Goal: Task Accomplishment & Management: Manage account settings

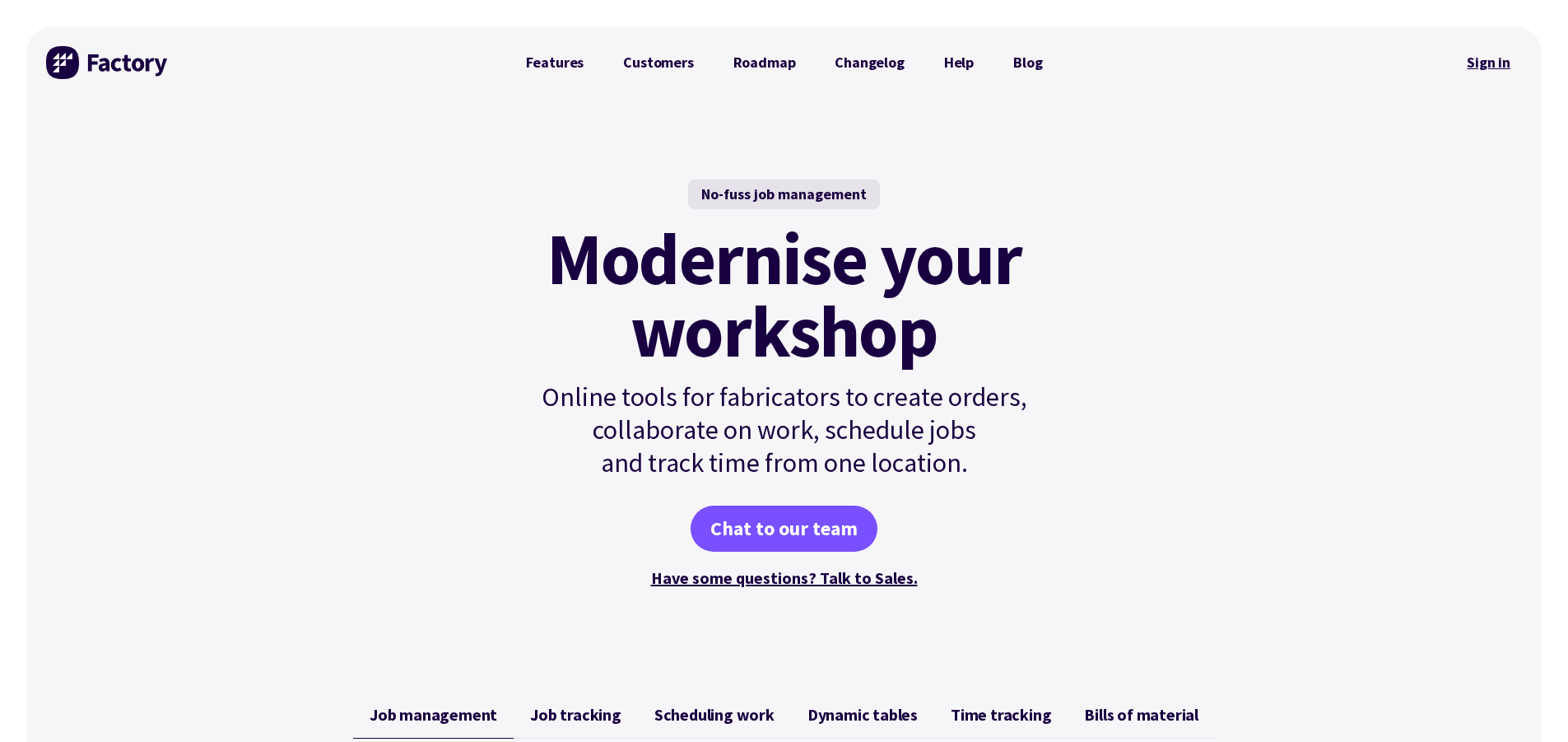
click at [1483, 62] on link "Sign in" at bounding box center [1489, 62] width 66 height 38
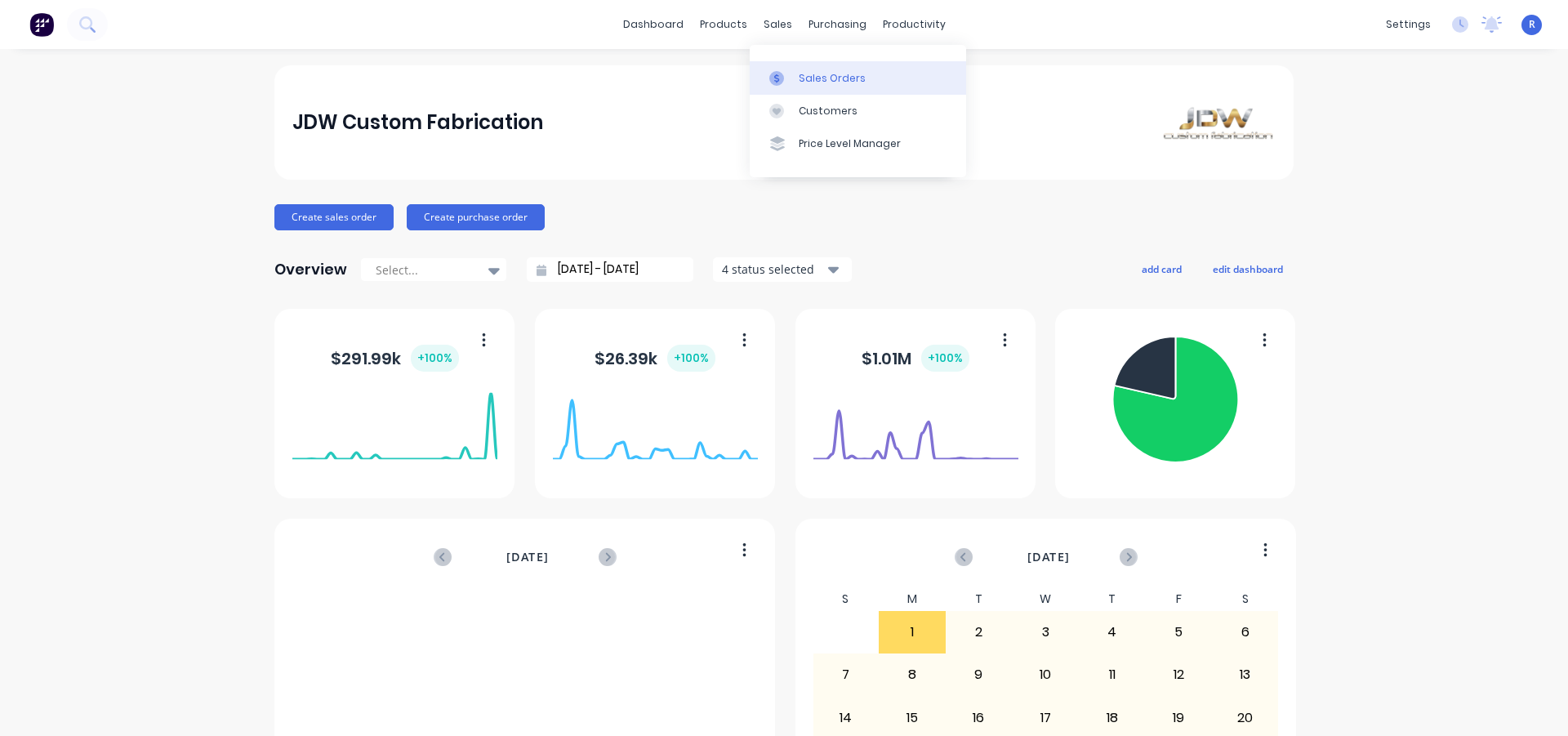
click at [800, 73] on div "Sales Orders" at bounding box center [831, 77] width 67 height 15
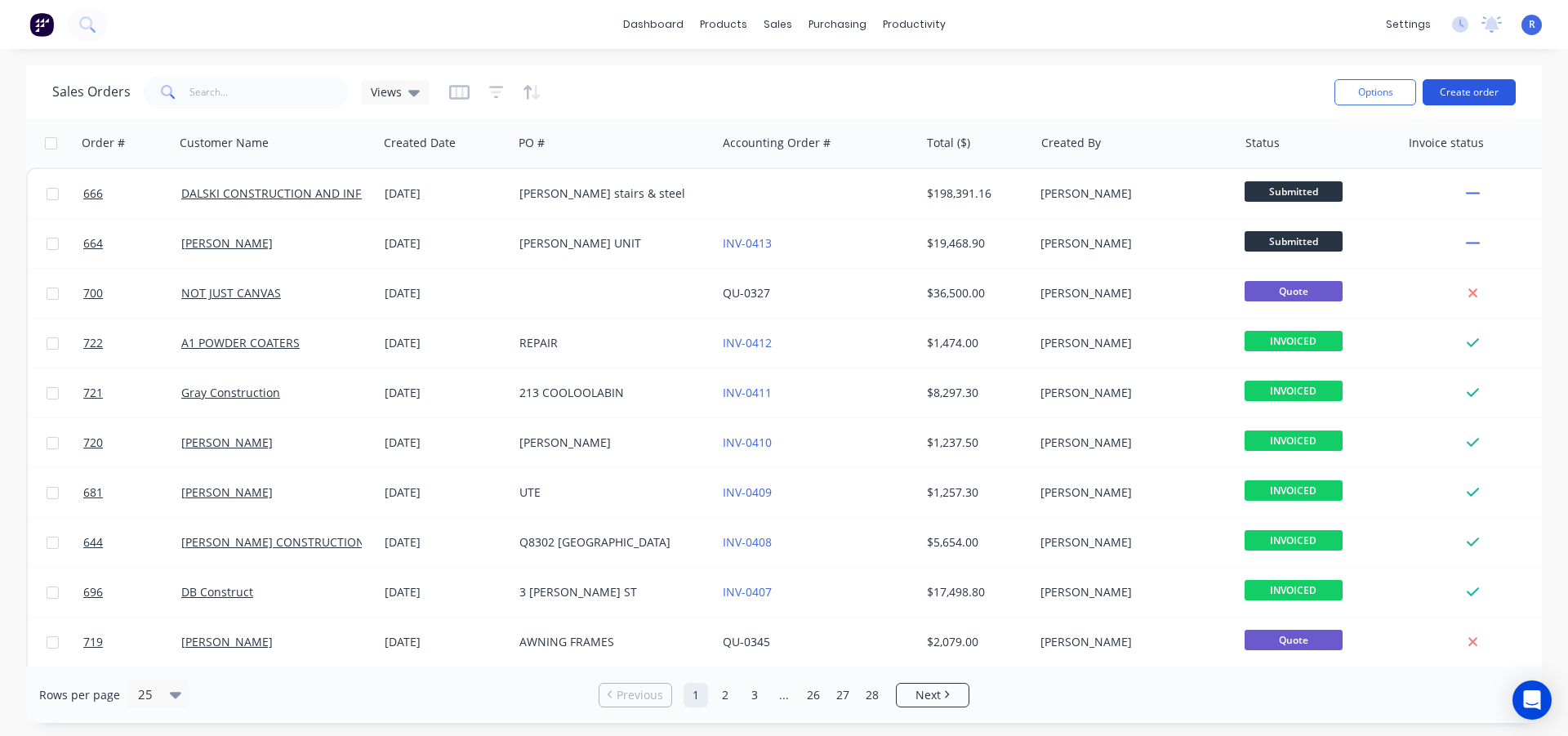
click at [1445, 92] on button "Create order" at bounding box center [1469, 92] width 93 height 26
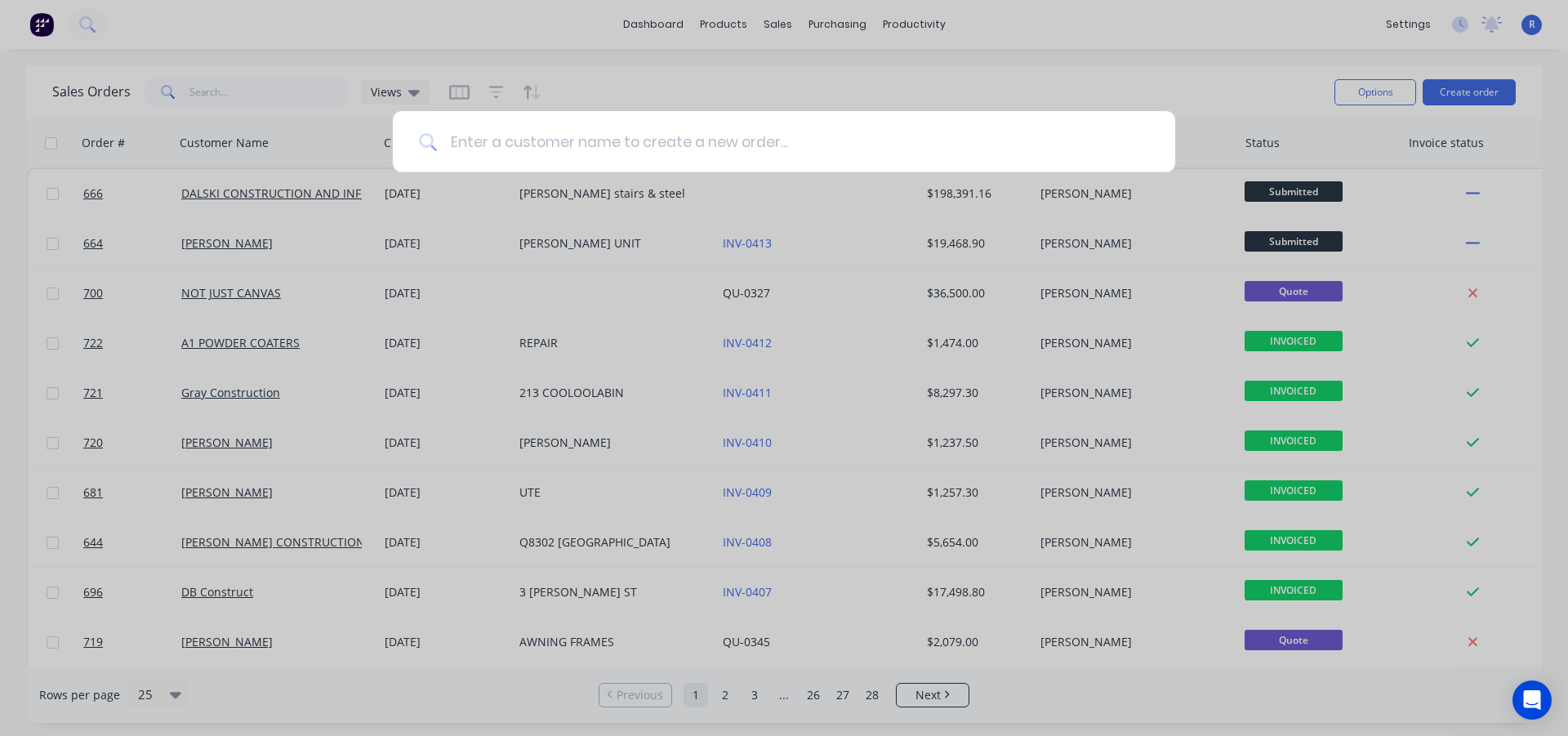
type input "s"
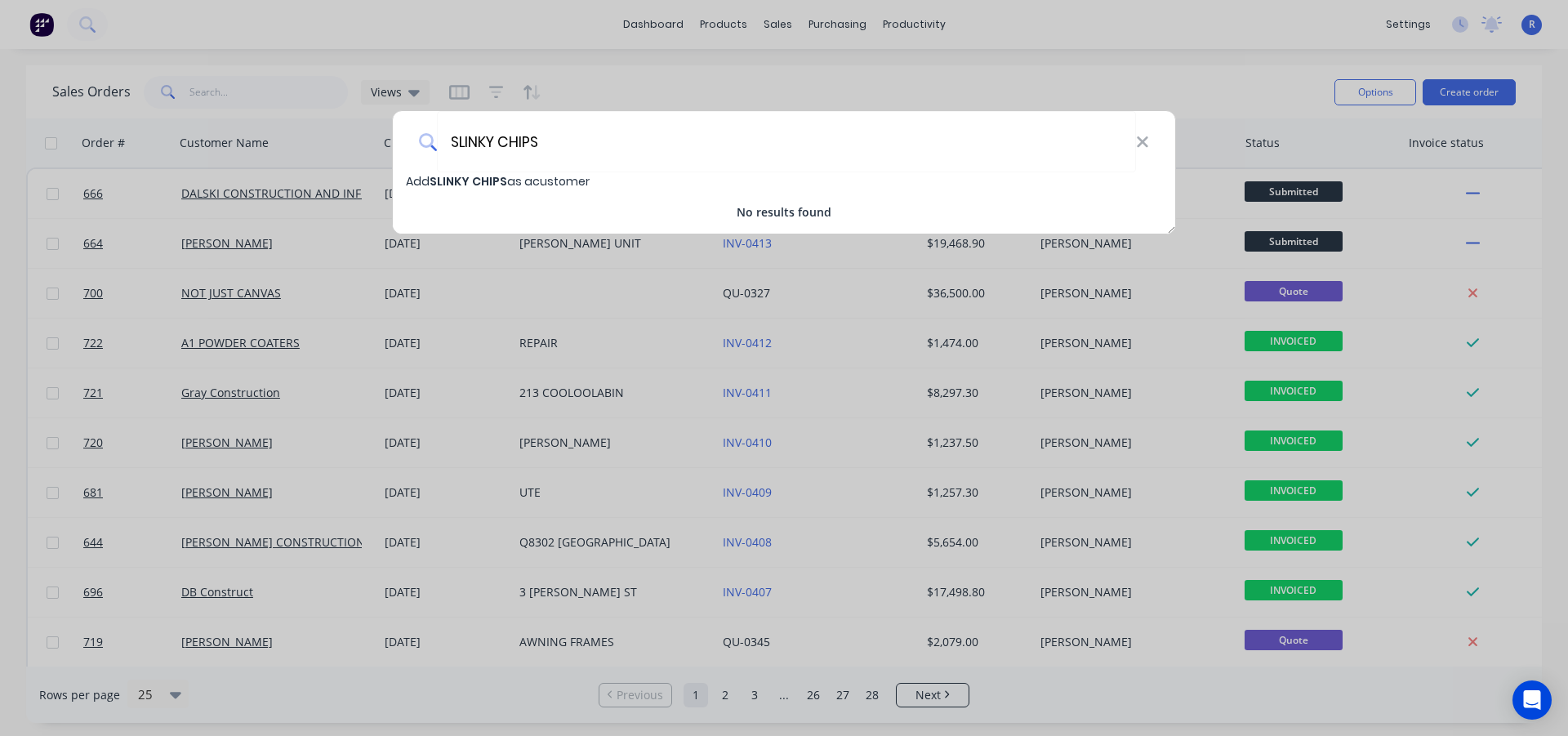
type input "SLINKY CHIPS"
click at [494, 178] on span "SLINKY CHIPS" at bounding box center [468, 181] width 77 height 16
select select "AU"
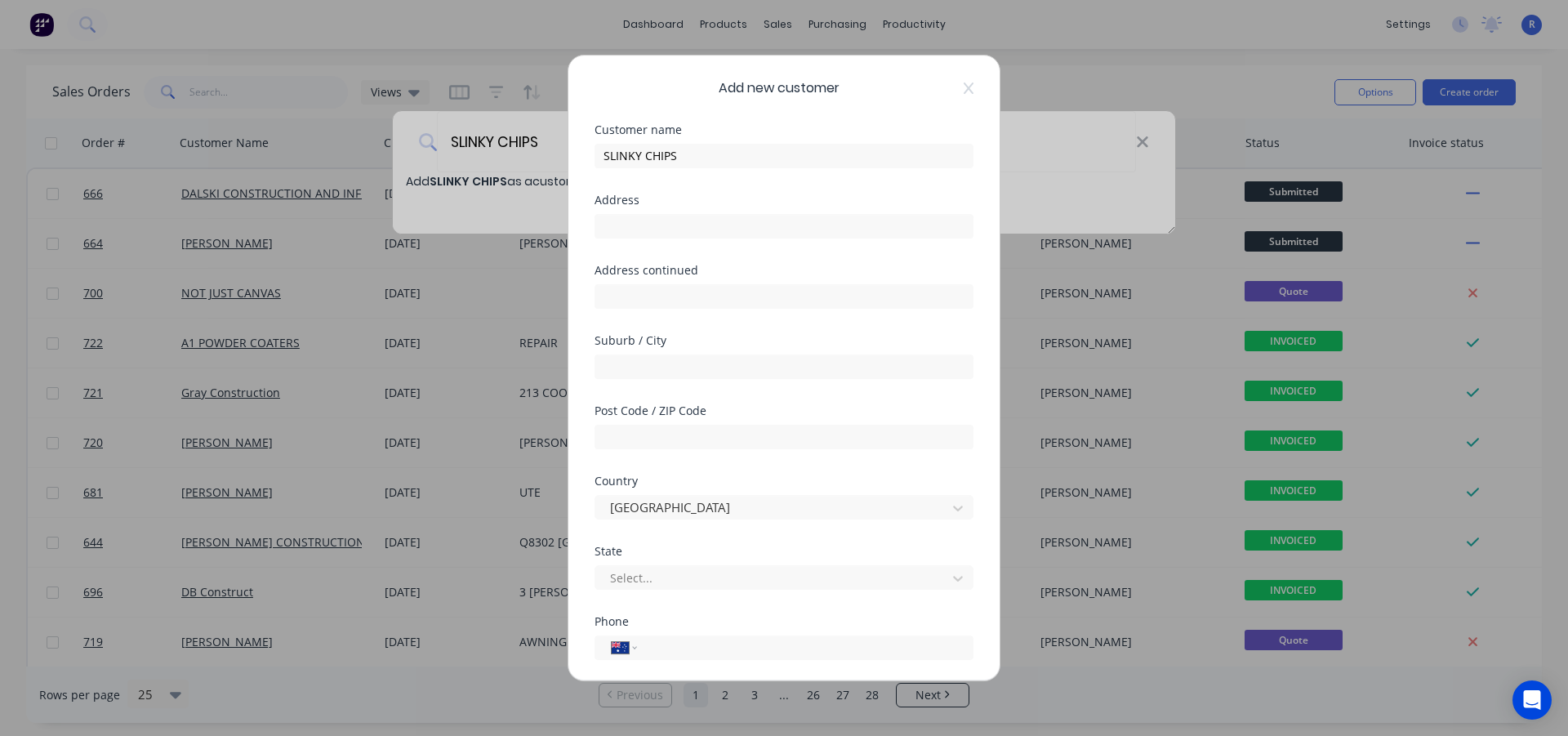
scroll to position [171, 0]
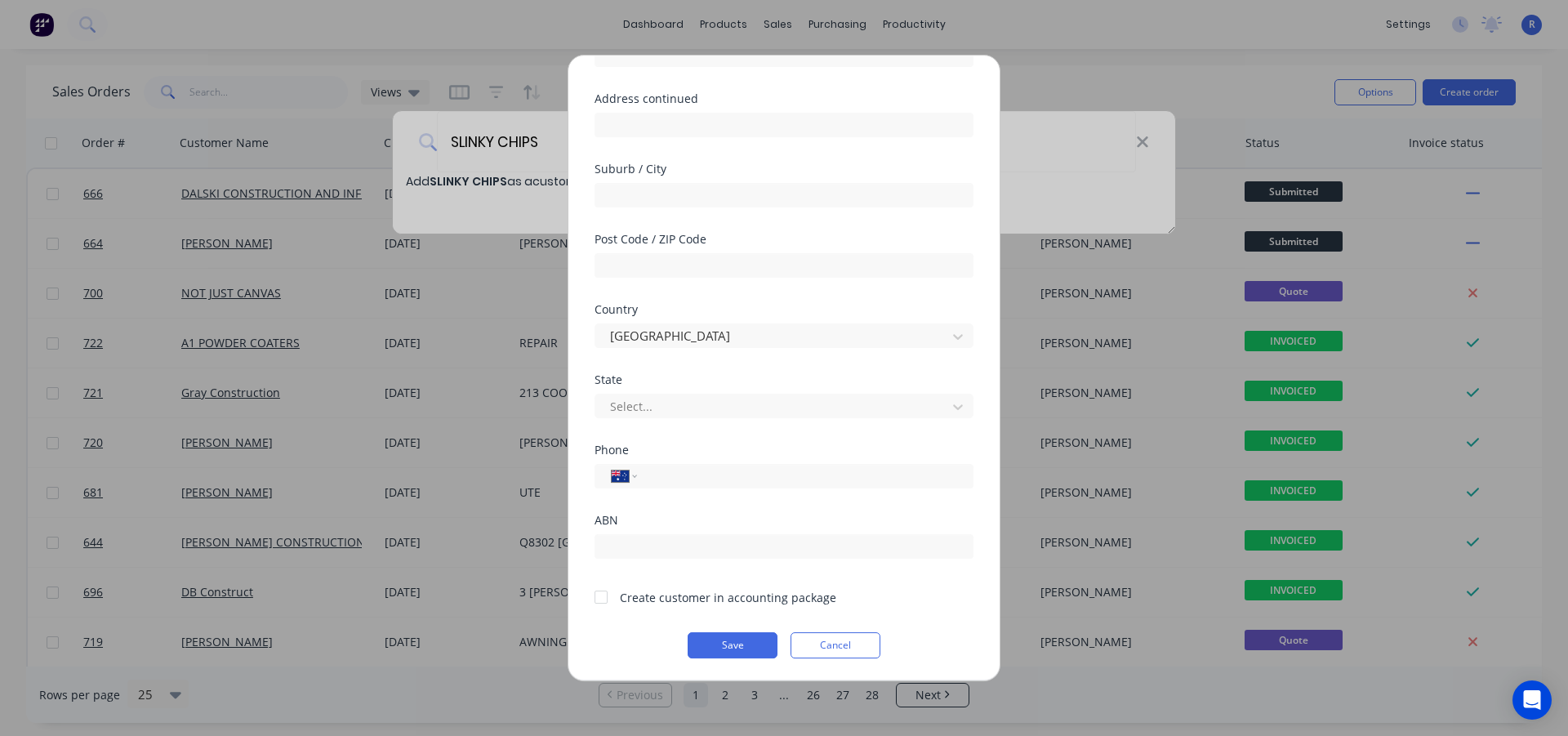
click at [598, 598] on div at bounding box center [601, 598] width 33 height 33
click at [720, 646] on button "Save" at bounding box center [732, 645] width 90 height 26
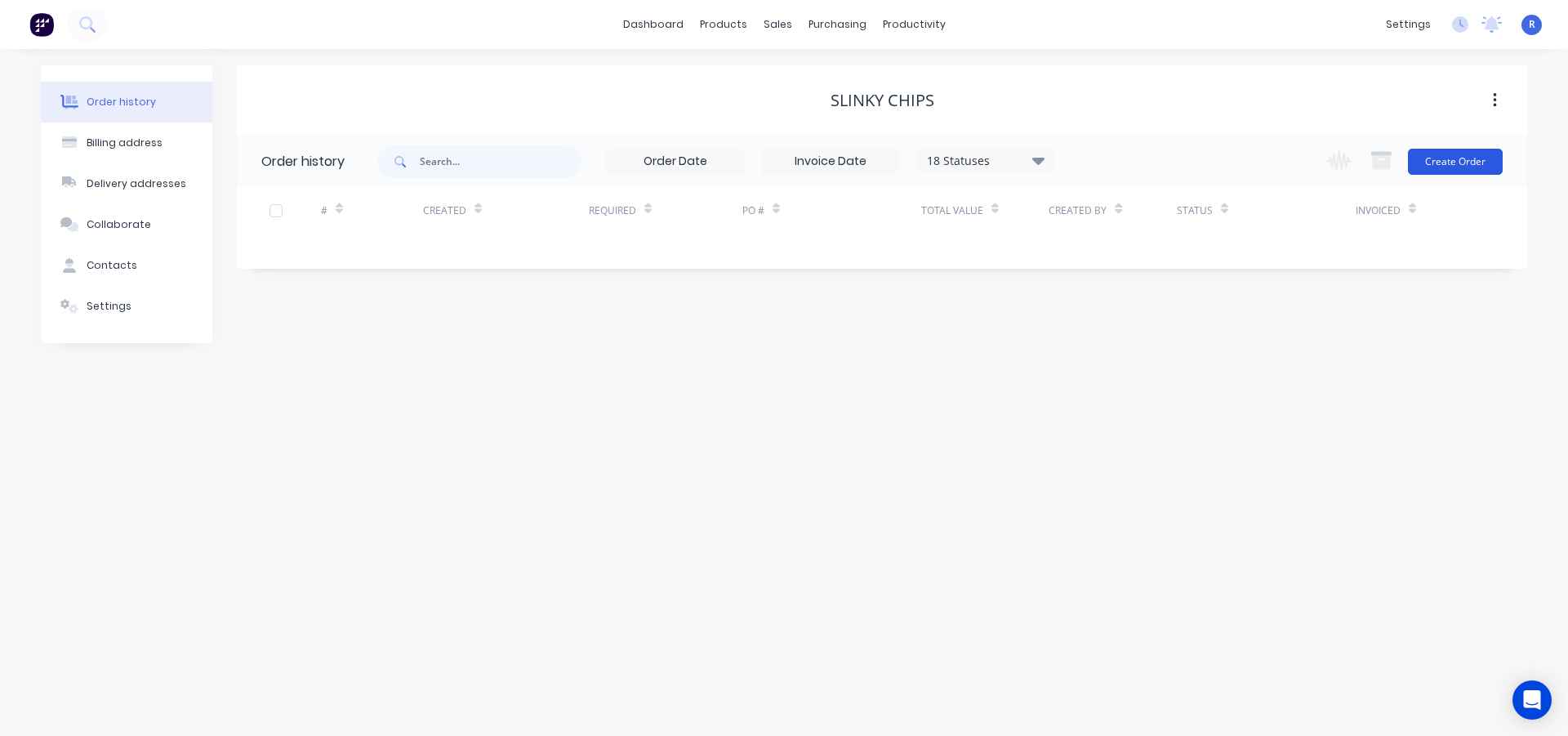
click at [1452, 162] on button "Create Order" at bounding box center [1456, 162] width 95 height 26
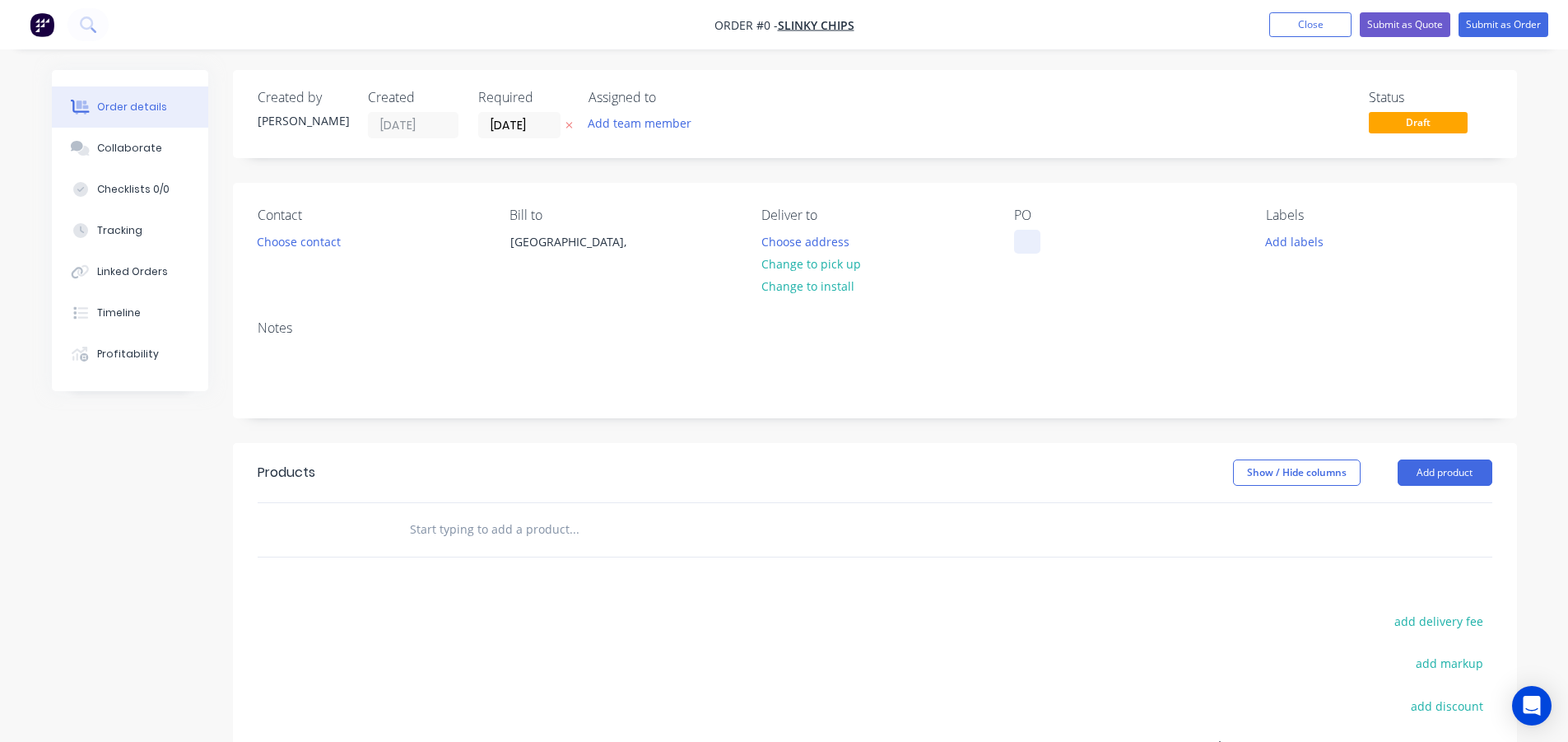
click at [1019, 236] on div at bounding box center [1027, 241] width 26 height 23
click at [1077, 484] on div "Show / Hide columns Add product" at bounding box center [1005, 473] width 972 height 26
click at [1482, 472] on button "Add product" at bounding box center [1445, 473] width 95 height 26
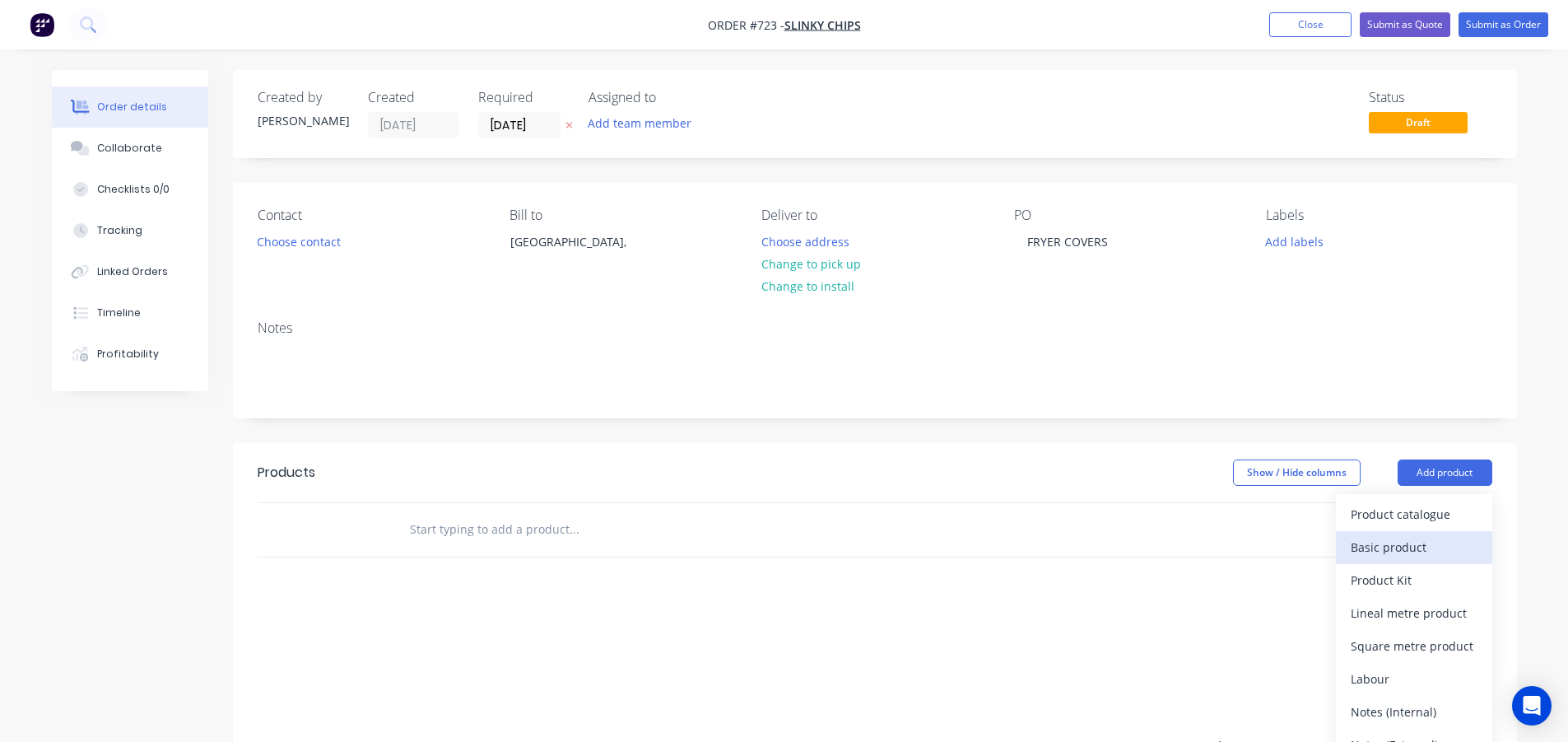
click at [1381, 546] on div "Basic product" at bounding box center [1415, 547] width 127 height 23
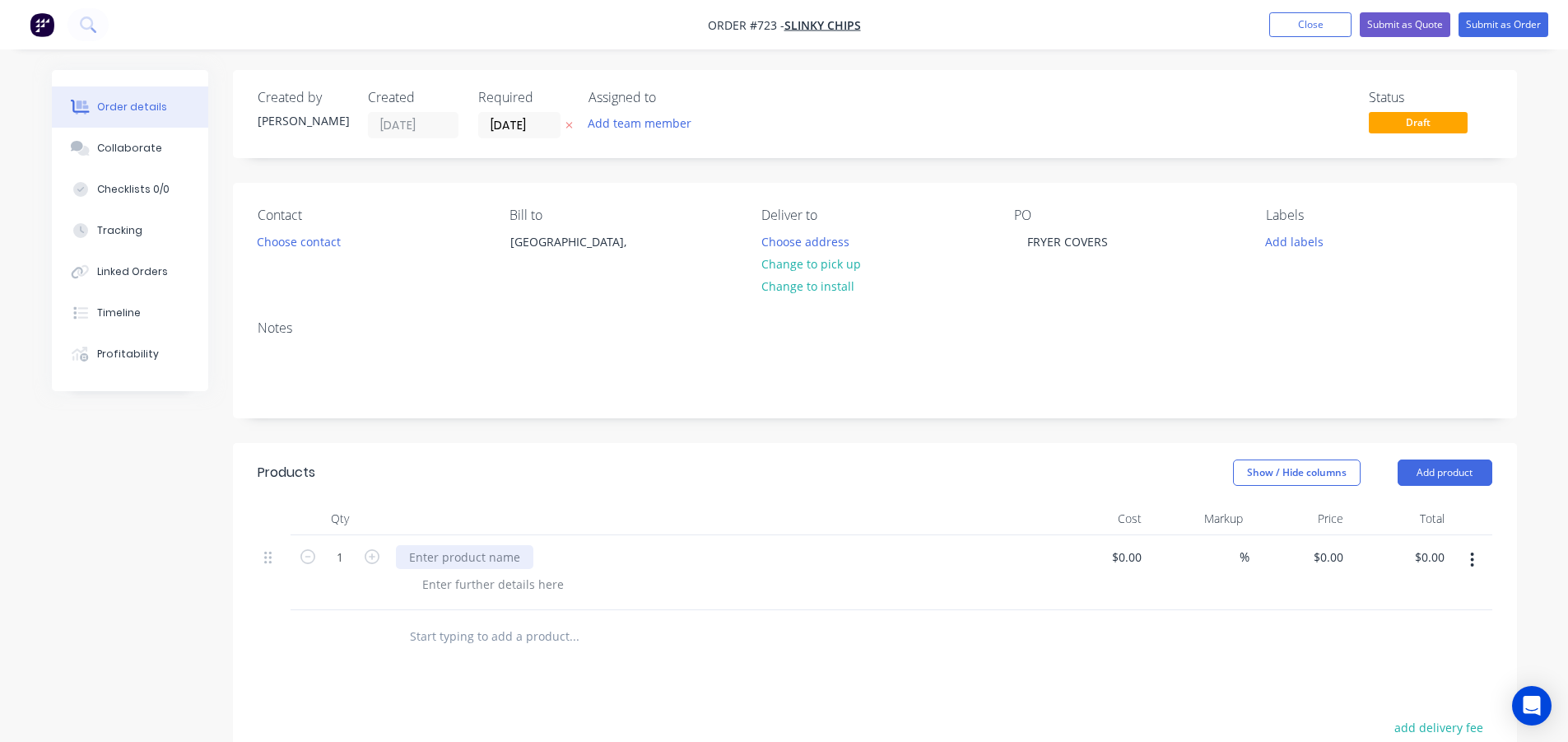
click at [469, 551] on div at bounding box center [464, 557] width 138 height 23
click at [503, 510] on div at bounding box center [718, 519] width 659 height 33
click at [1339, 557] on input "0" at bounding box center [1340, 557] width 19 height 23
type input "$690.00"
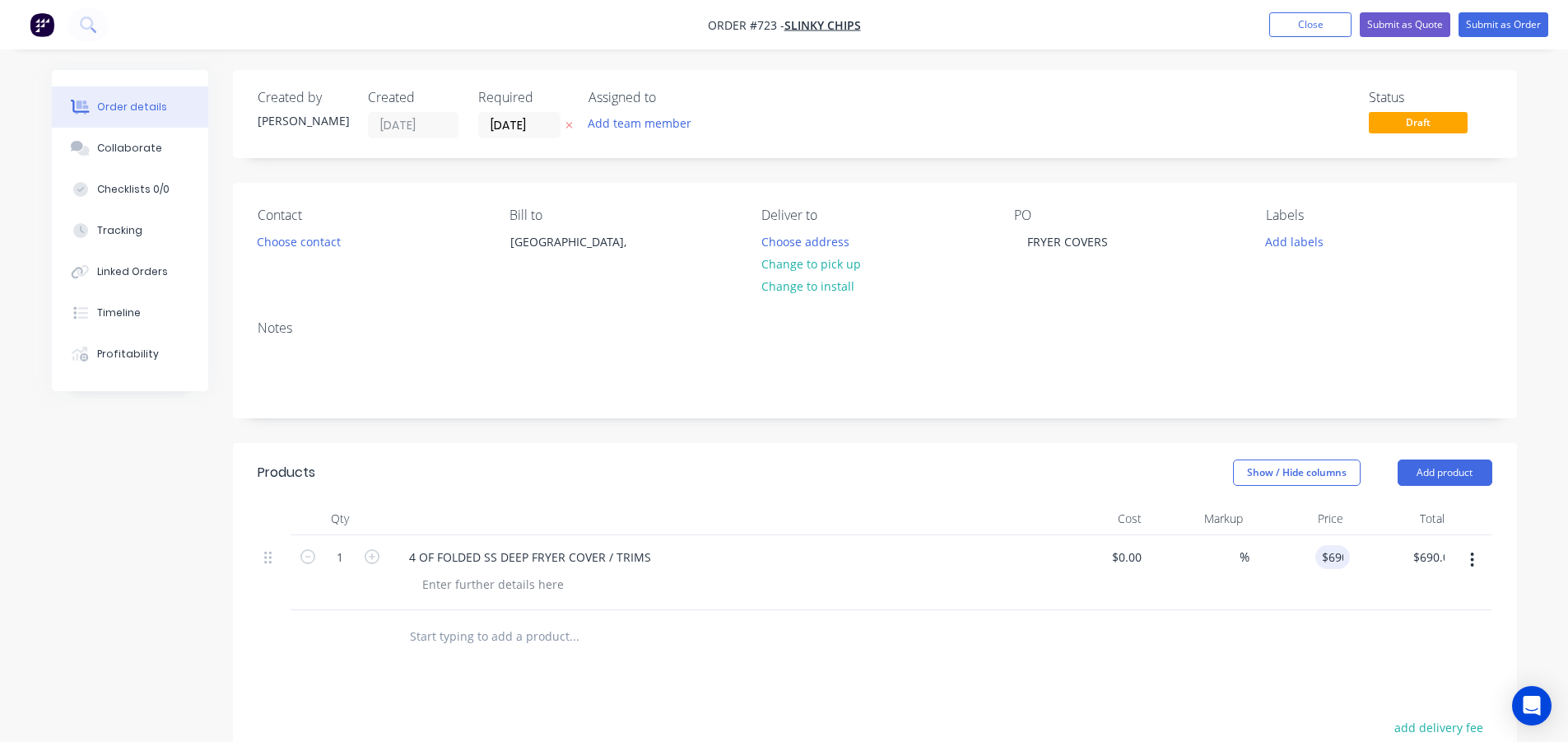
click at [1020, 664] on div "Products Show / Hide columns Add product Qty Cost Markup Price Total 1 4 OF FOL…" at bounding box center [875, 751] width 1284 height 616
click at [1475, 27] on button "Submit as Order" at bounding box center [1504, 24] width 90 height 24
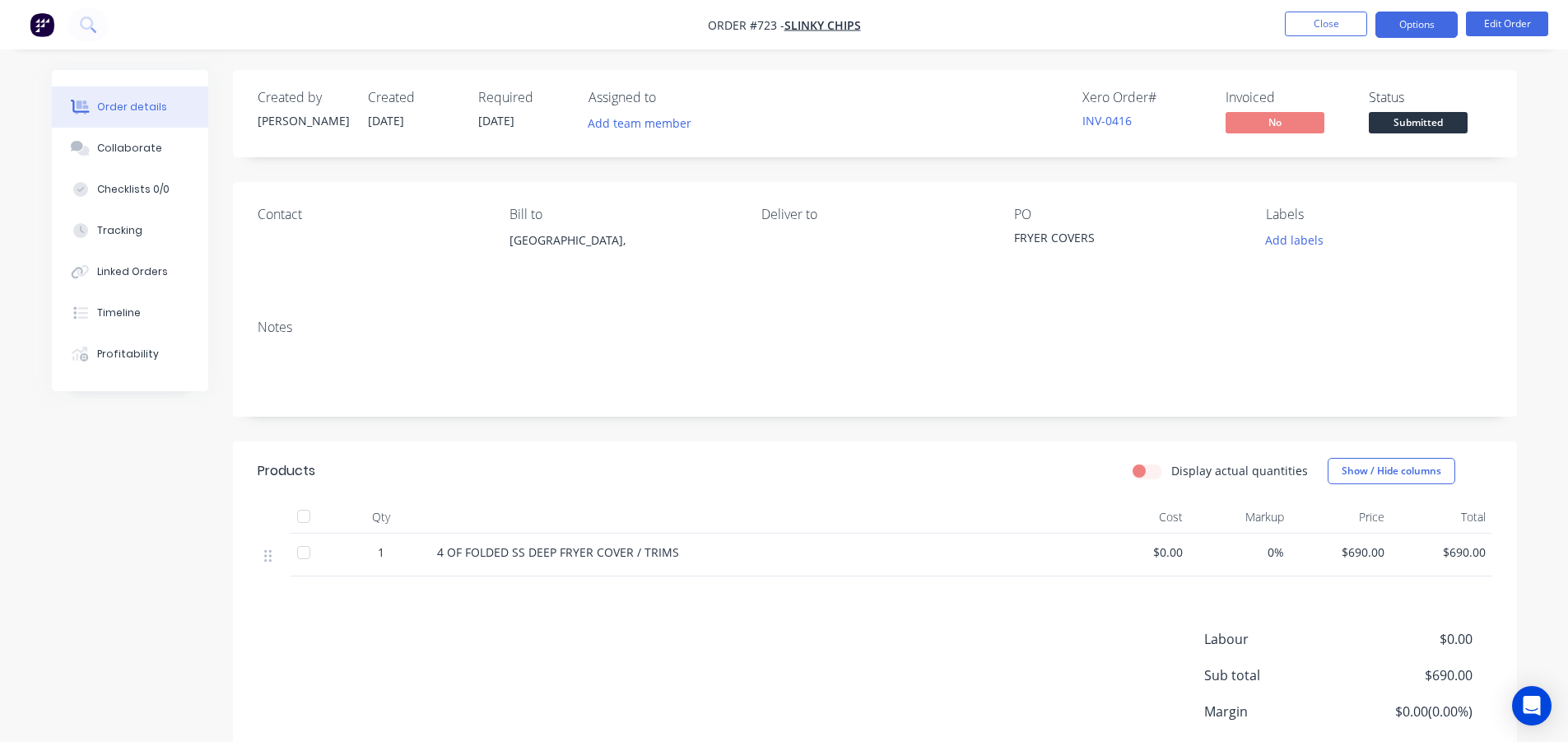
click at [1436, 23] on button "Options" at bounding box center [1417, 24] width 82 height 26
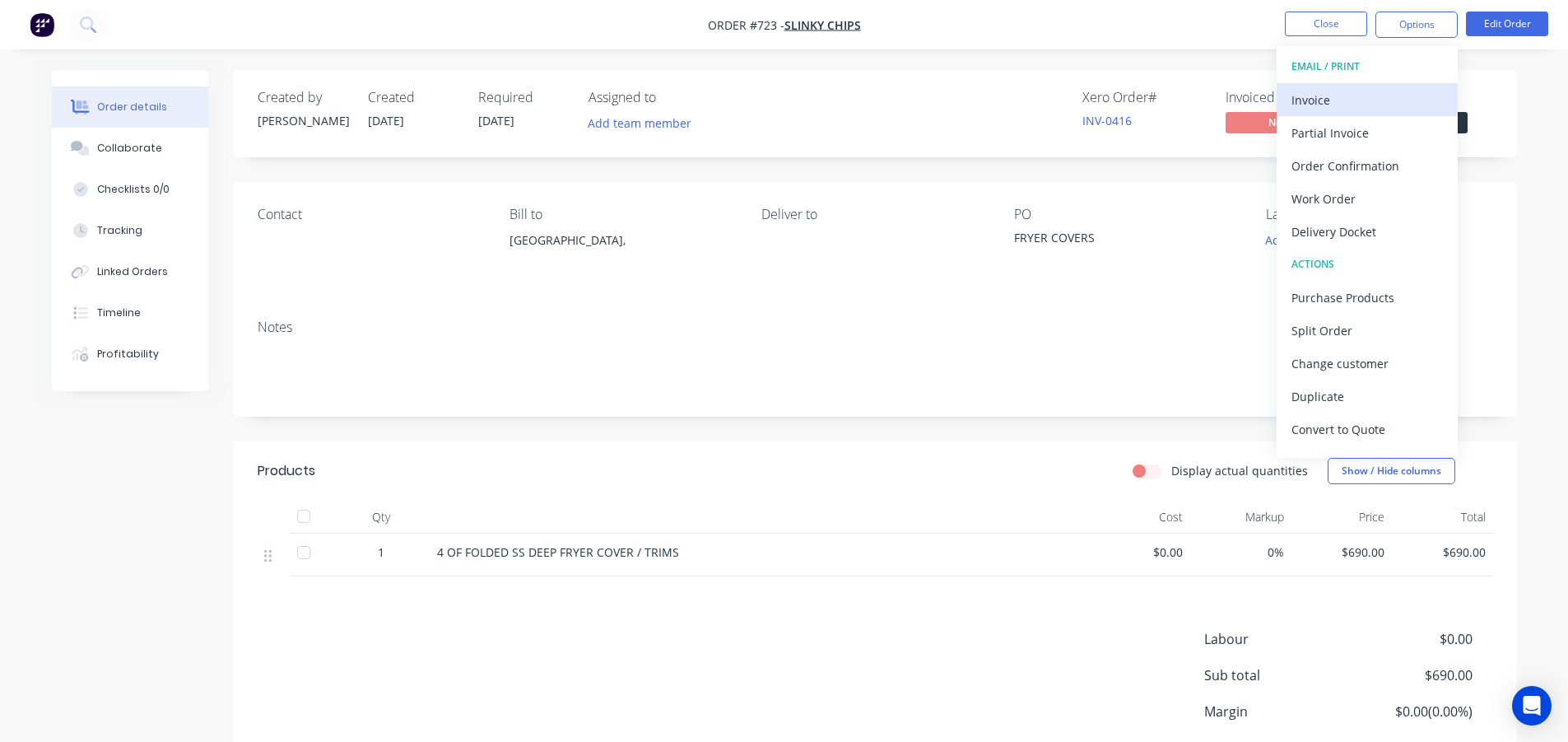
click at [1361, 102] on div "Invoice" at bounding box center [1367, 100] width 151 height 23
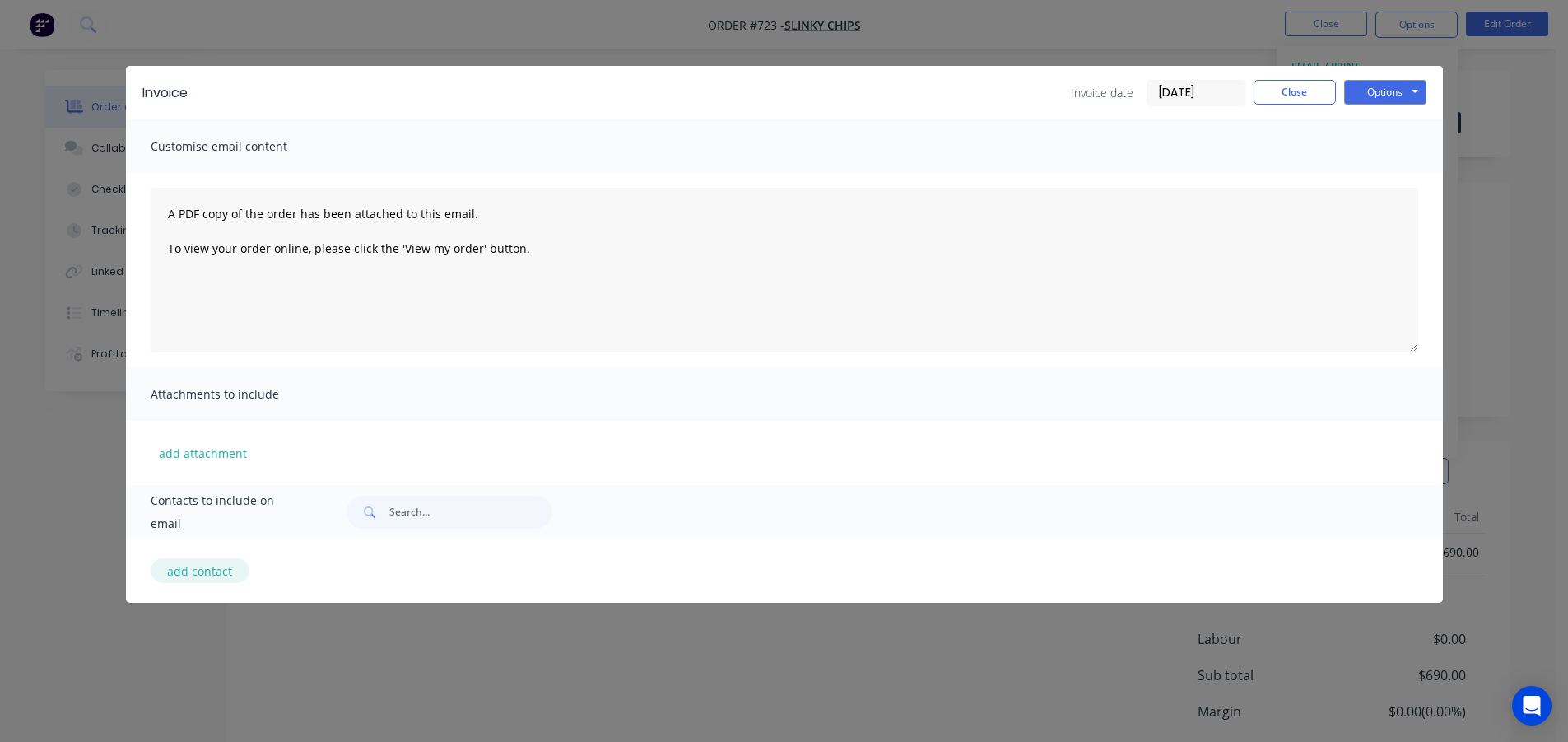
click at [183, 568] on button "add contact" at bounding box center [199, 570] width 99 height 24
select select "AU"
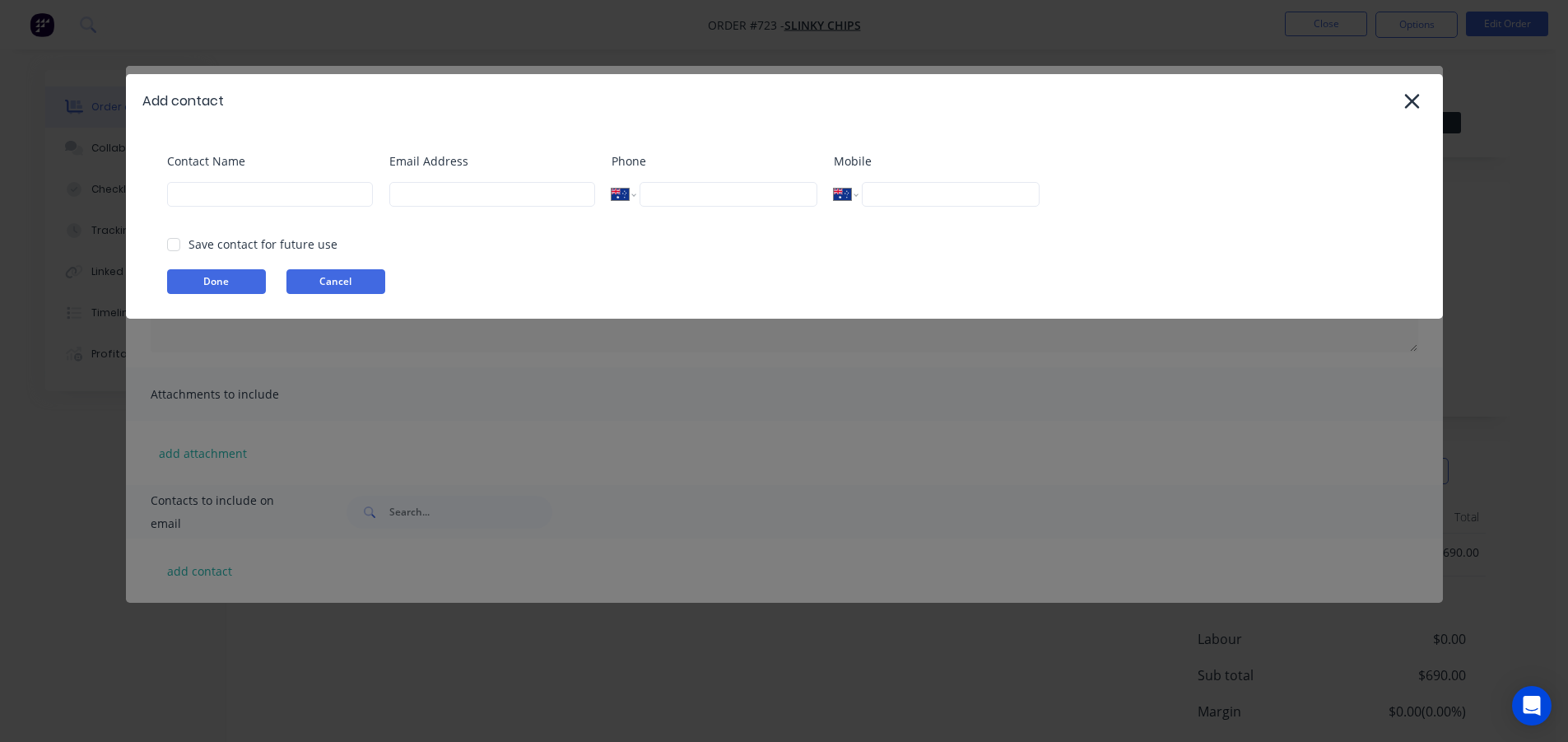
click at [321, 282] on button "Cancel" at bounding box center [336, 281] width 99 height 24
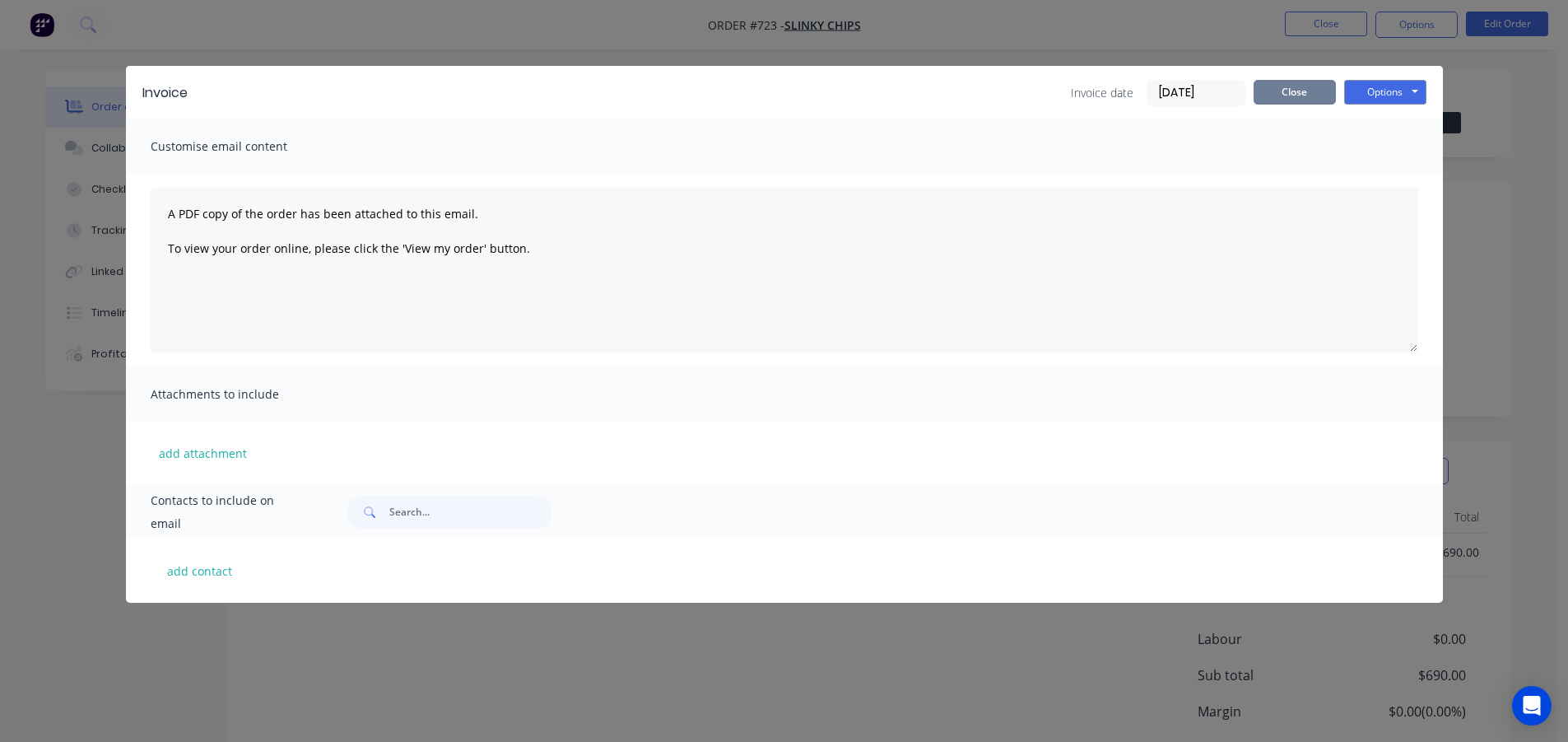
click at [1267, 99] on button "Close" at bounding box center [1295, 92] width 82 height 24
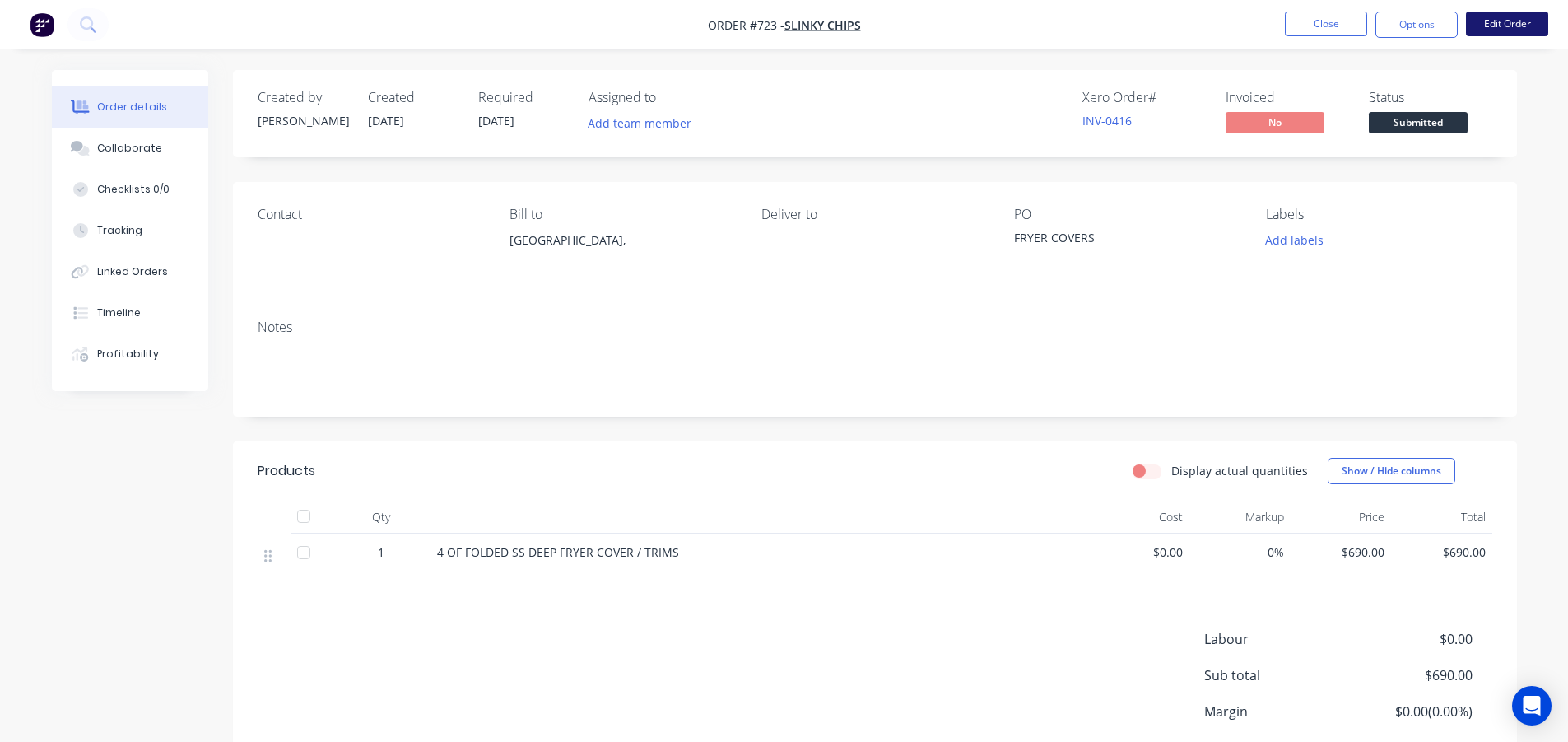
click at [1508, 21] on button "Edit Order" at bounding box center [1508, 23] width 82 height 24
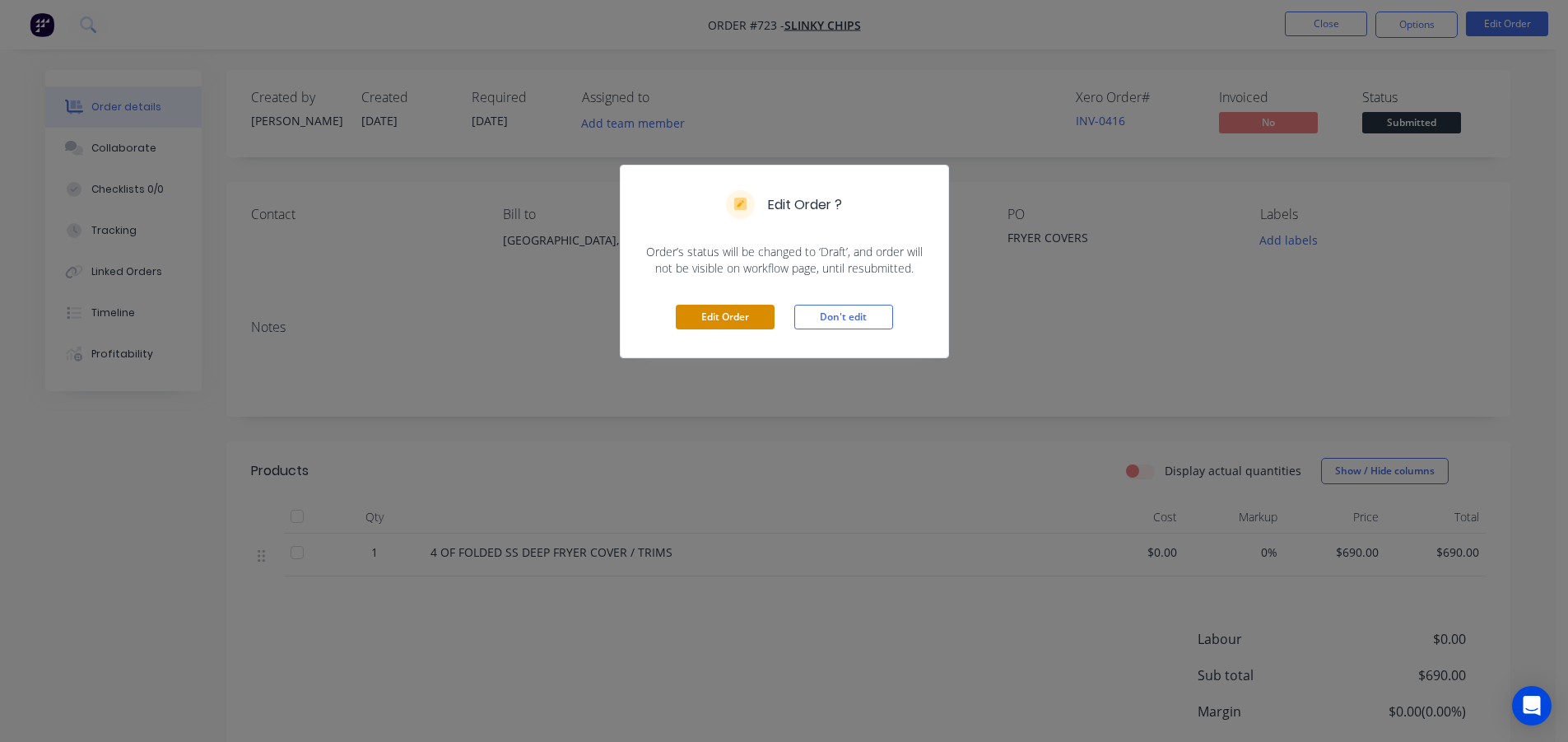
click at [719, 315] on button "Edit Order" at bounding box center [725, 316] width 99 height 24
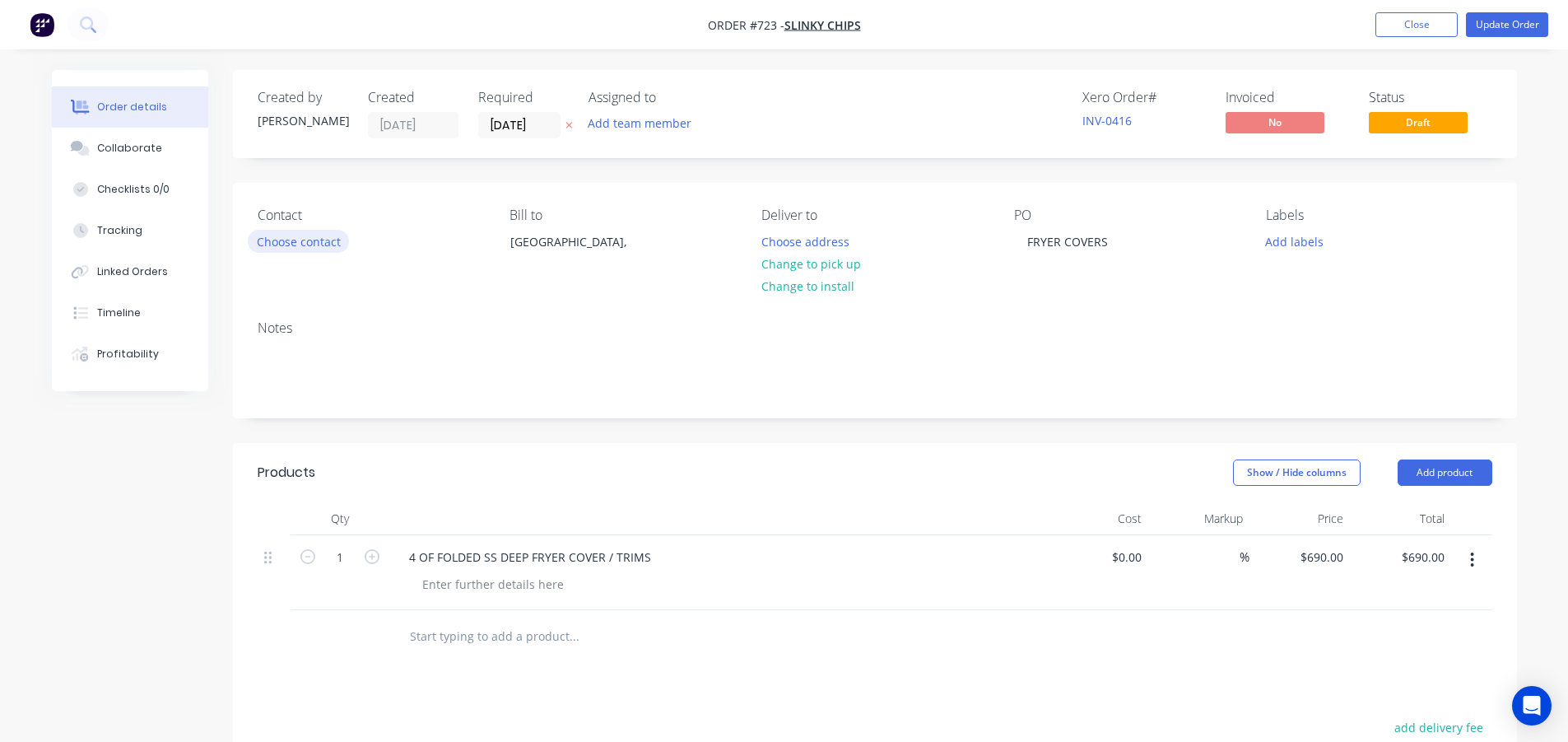
click at [290, 243] on button "Choose contact" at bounding box center [299, 240] width 101 height 22
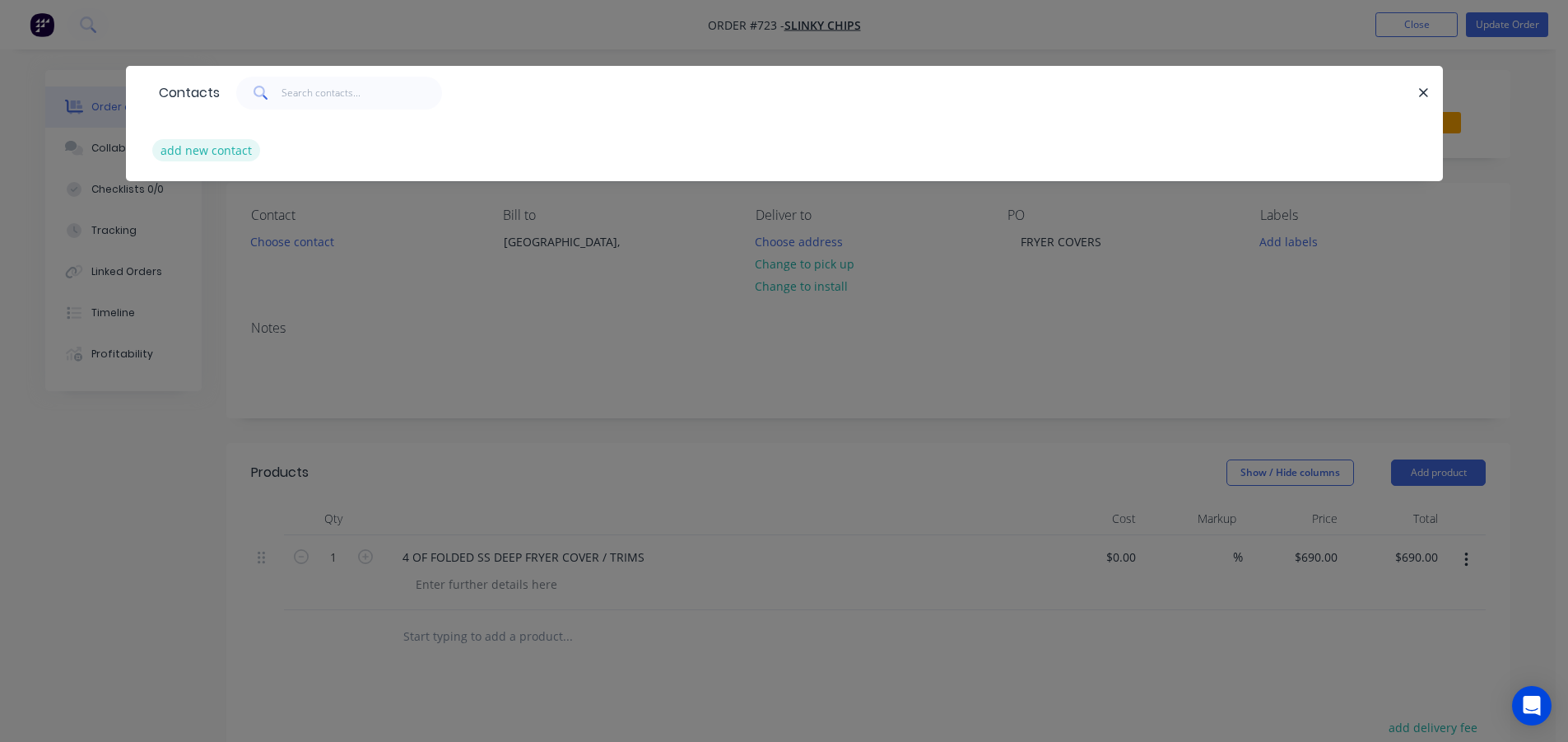
click at [194, 146] on button "add new contact" at bounding box center [206, 150] width 108 height 22
select select "AU"
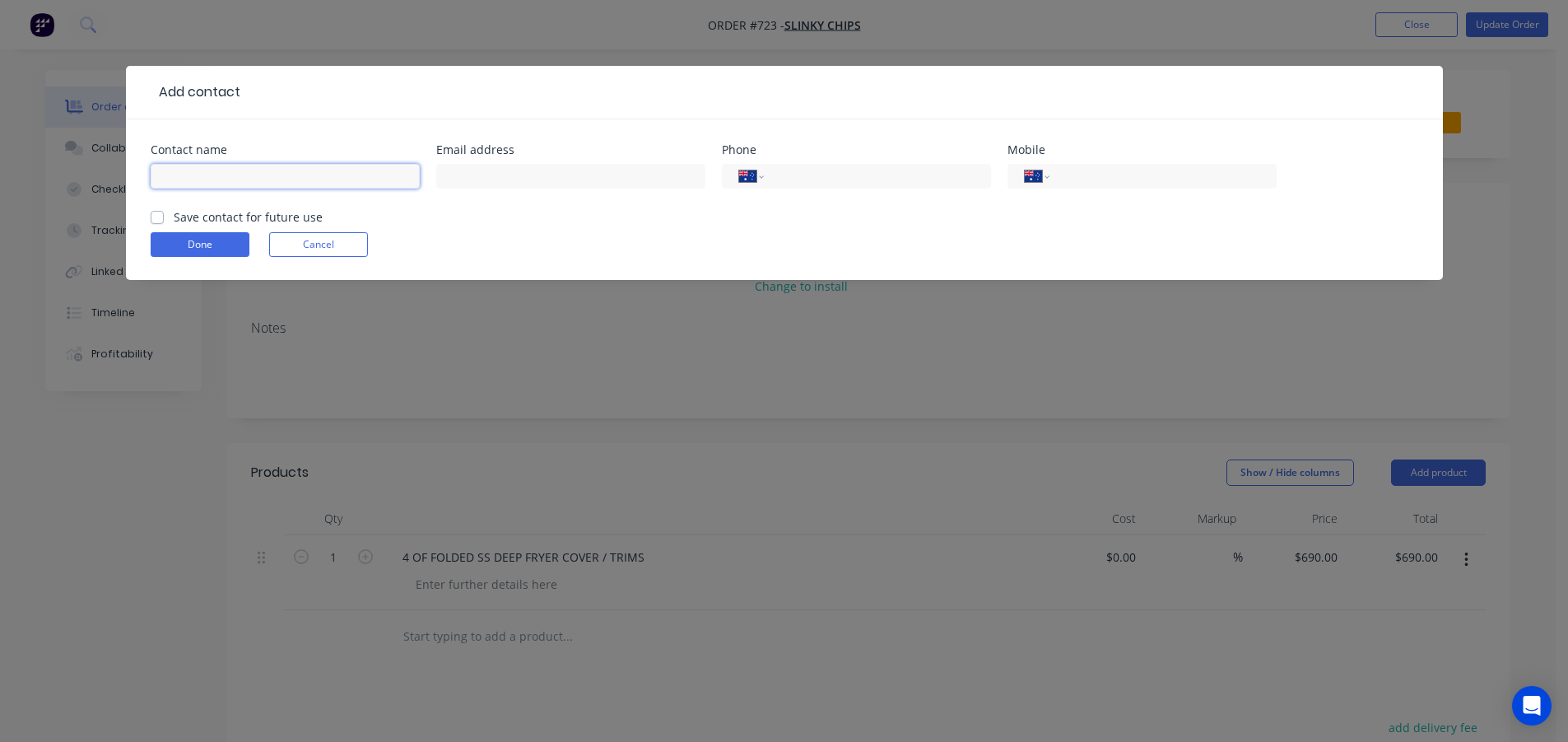
click at [198, 181] on input "text" at bounding box center [285, 176] width 269 height 24
type input "RANDALL"
click at [174, 216] on label "Save contact for future use" at bounding box center [248, 217] width 149 height 18
click at [158, 216] on input "Save contact for future use" at bounding box center [157, 216] width 14 height 16
checkbox input "true"
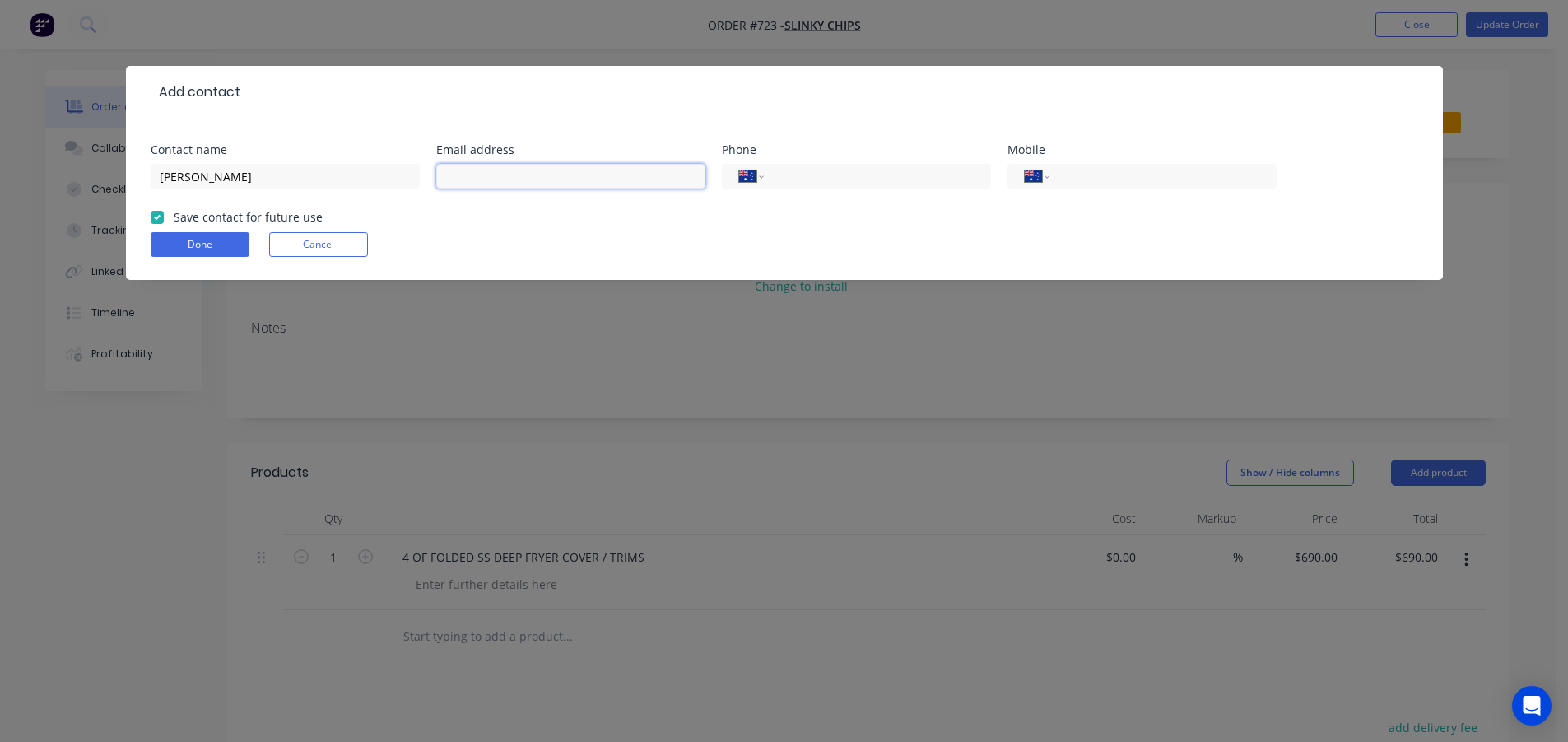
click at [580, 177] on input "text" at bounding box center [571, 176] width 269 height 24
type input "RANDALLWEST@OUTLOOK.COM"
click at [1078, 169] on input "tel" at bounding box center [1160, 176] width 198 height 19
type input "0405 509 092"
click at [184, 244] on button "Done" at bounding box center [199, 244] width 99 height 24
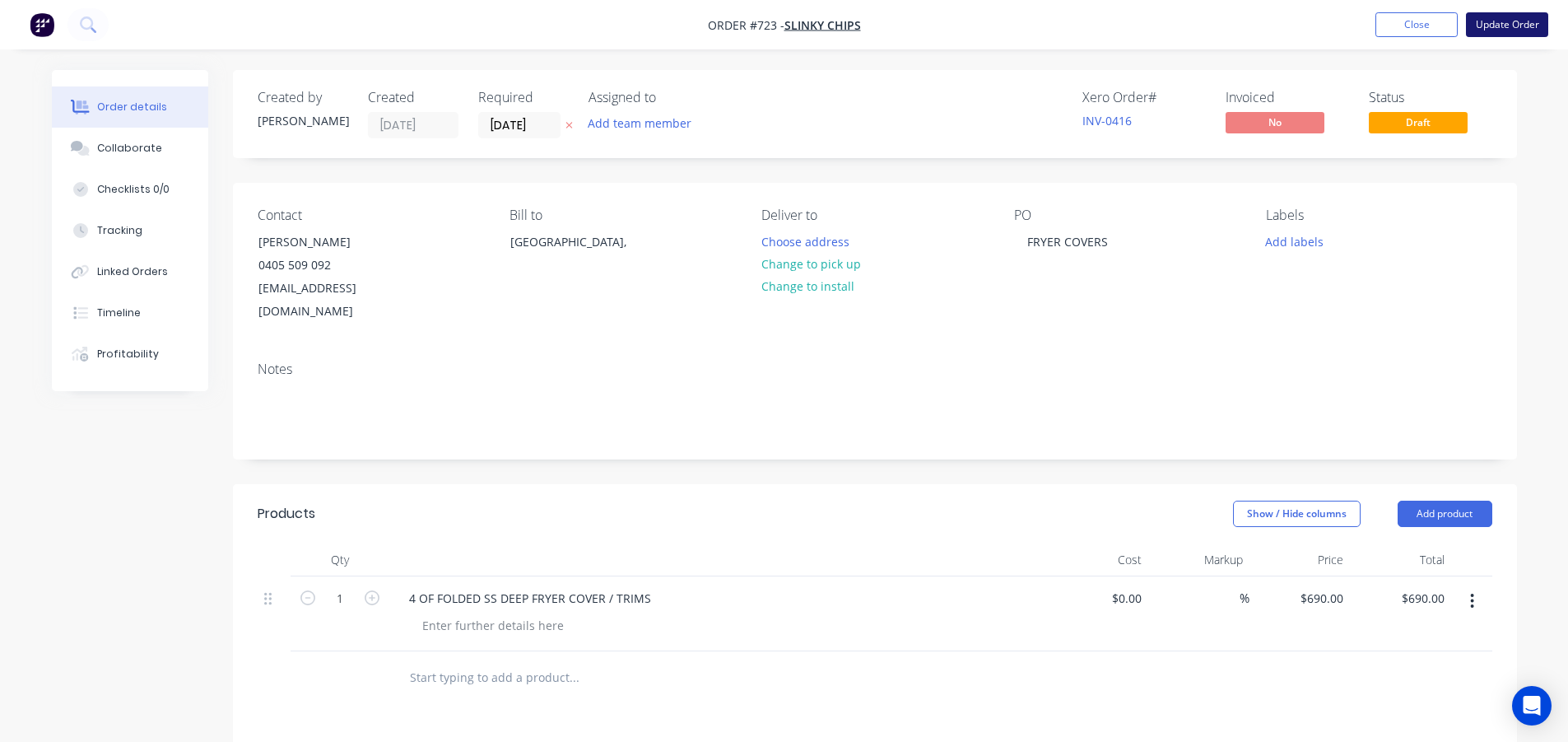
click at [1474, 21] on button "Update Order" at bounding box center [1508, 24] width 82 height 24
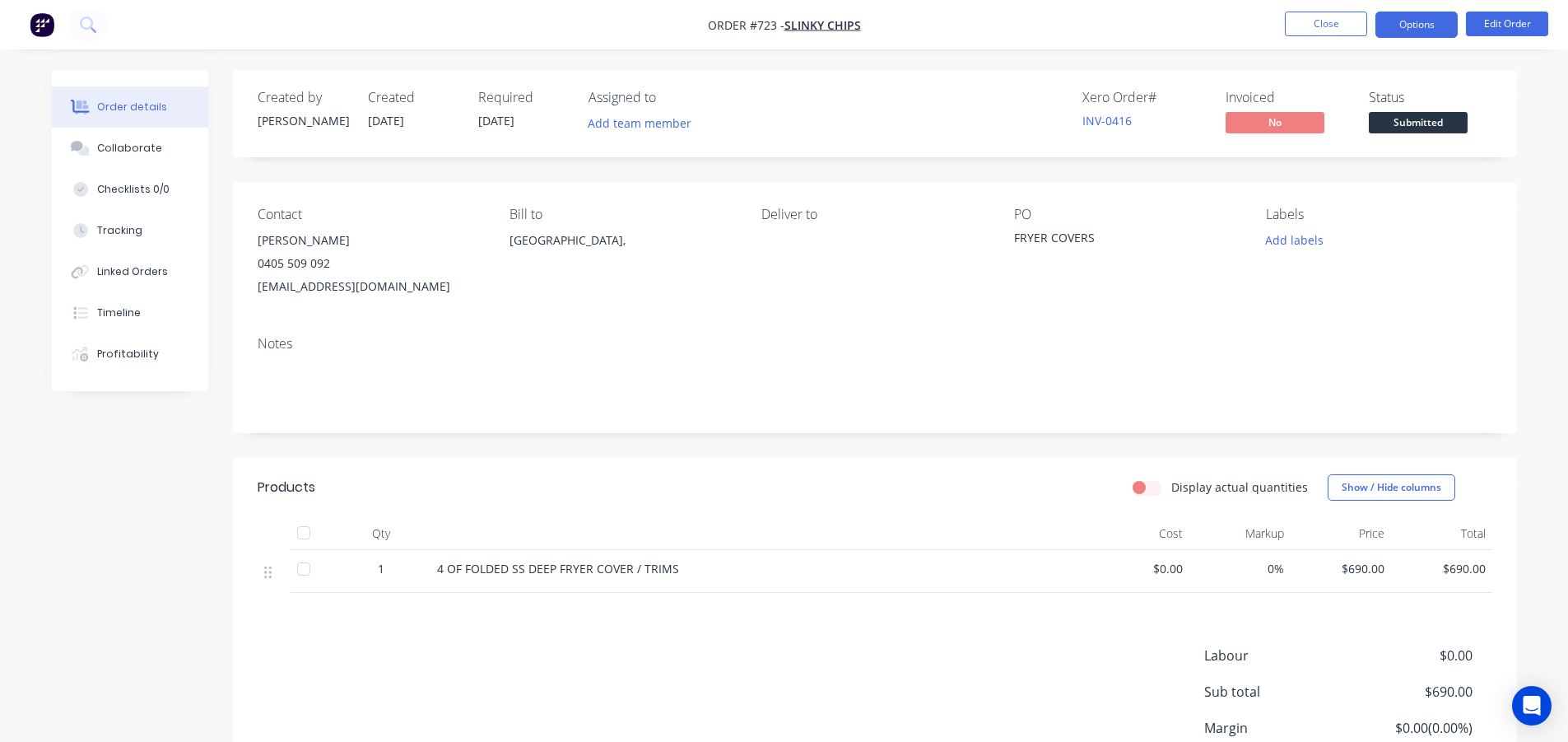
click at [1429, 26] on button "Options" at bounding box center [1417, 24] width 82 height 26
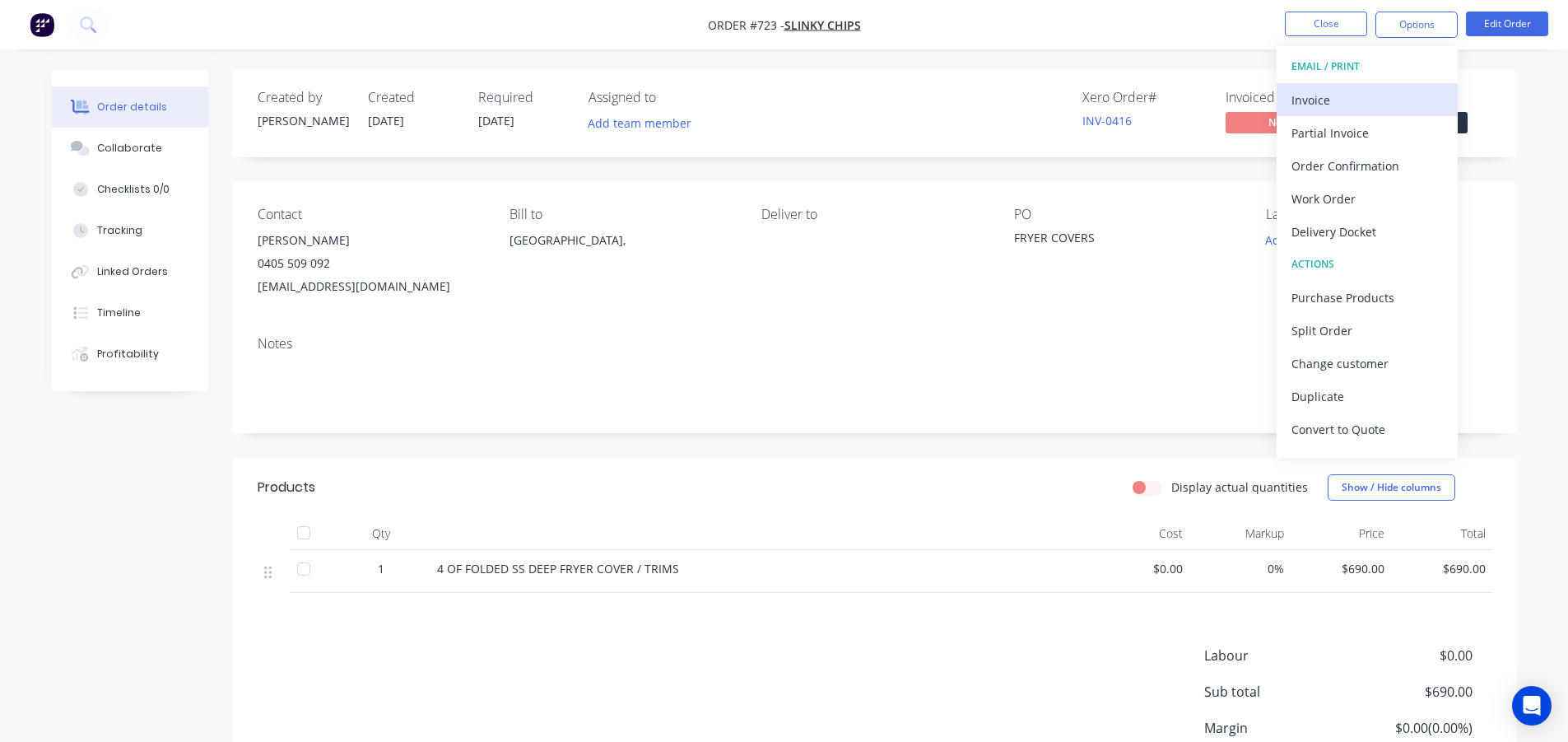
click at [1331, 103] on div "Invoice" at bounding box center [1367, 100] width 151 height 23
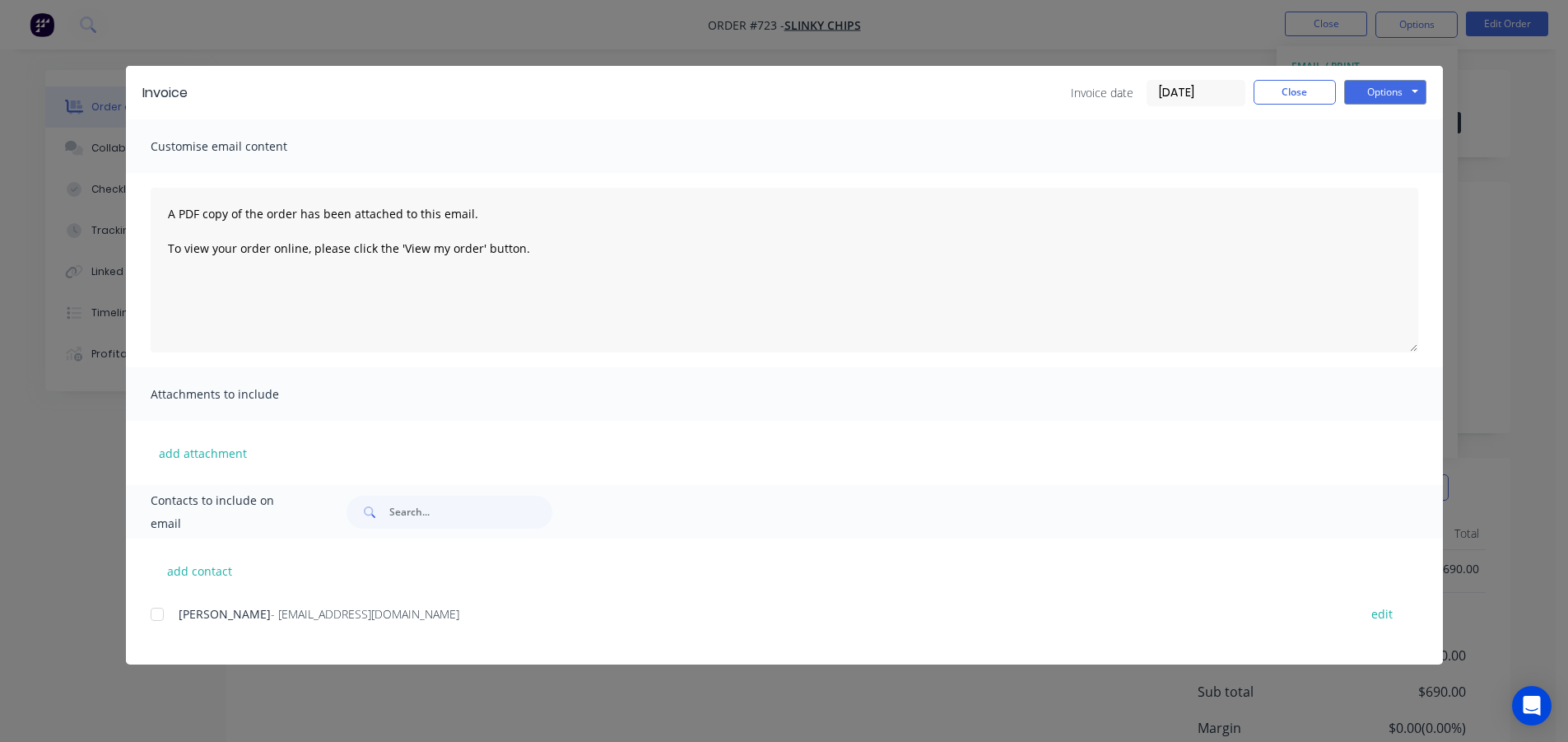
click at [152, 616] on div at bounding box center [157, 615] width 33 height 33
click at [1359, 88] on button "Options" at bounding box center [1386, 92] width 82 height 24
click at [1378, 163] on button "Email" at bounding box center [1397, 176] width 105 height 27
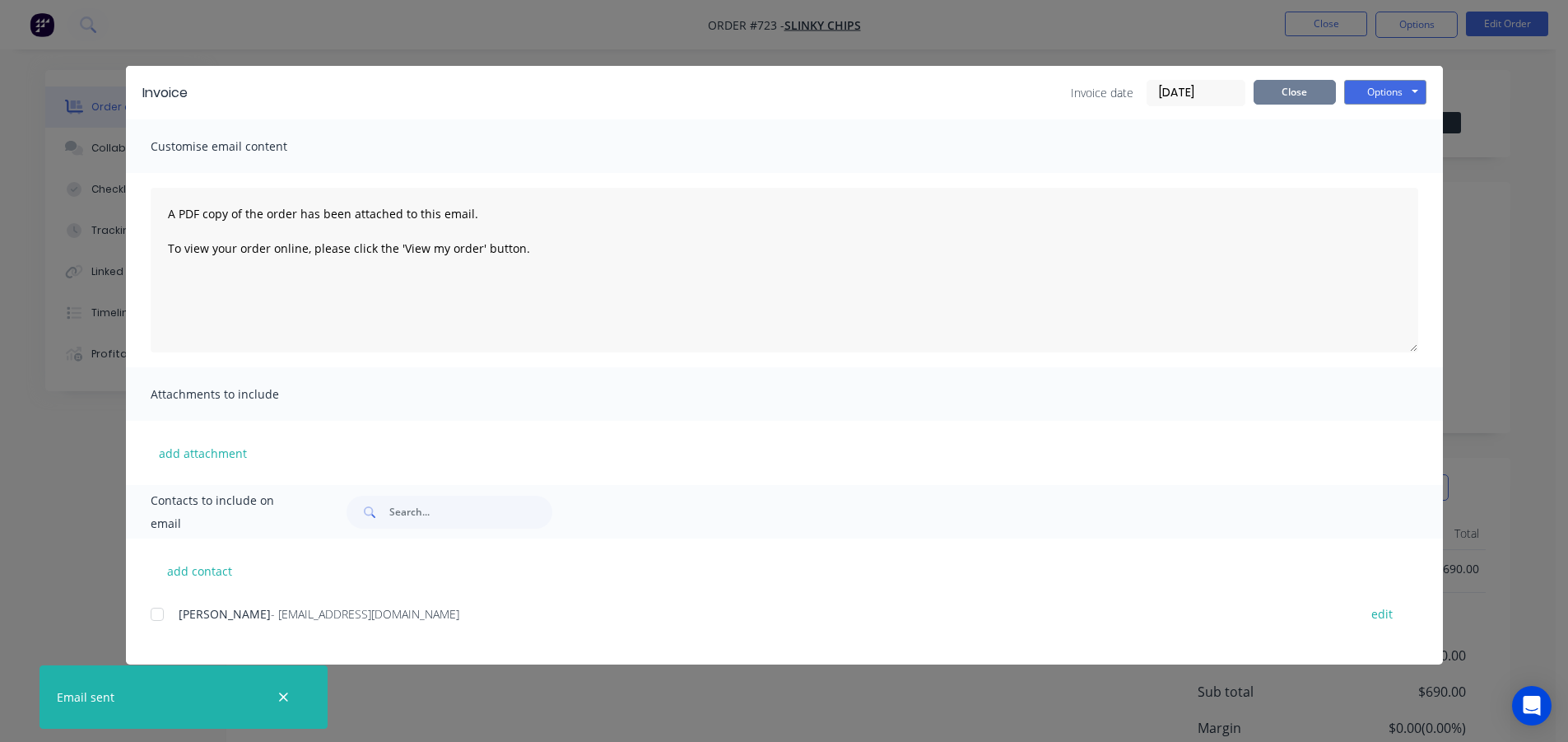
click at [1292, 85] on button "Close" at bounding box center [1295, 92] width 82 height 24
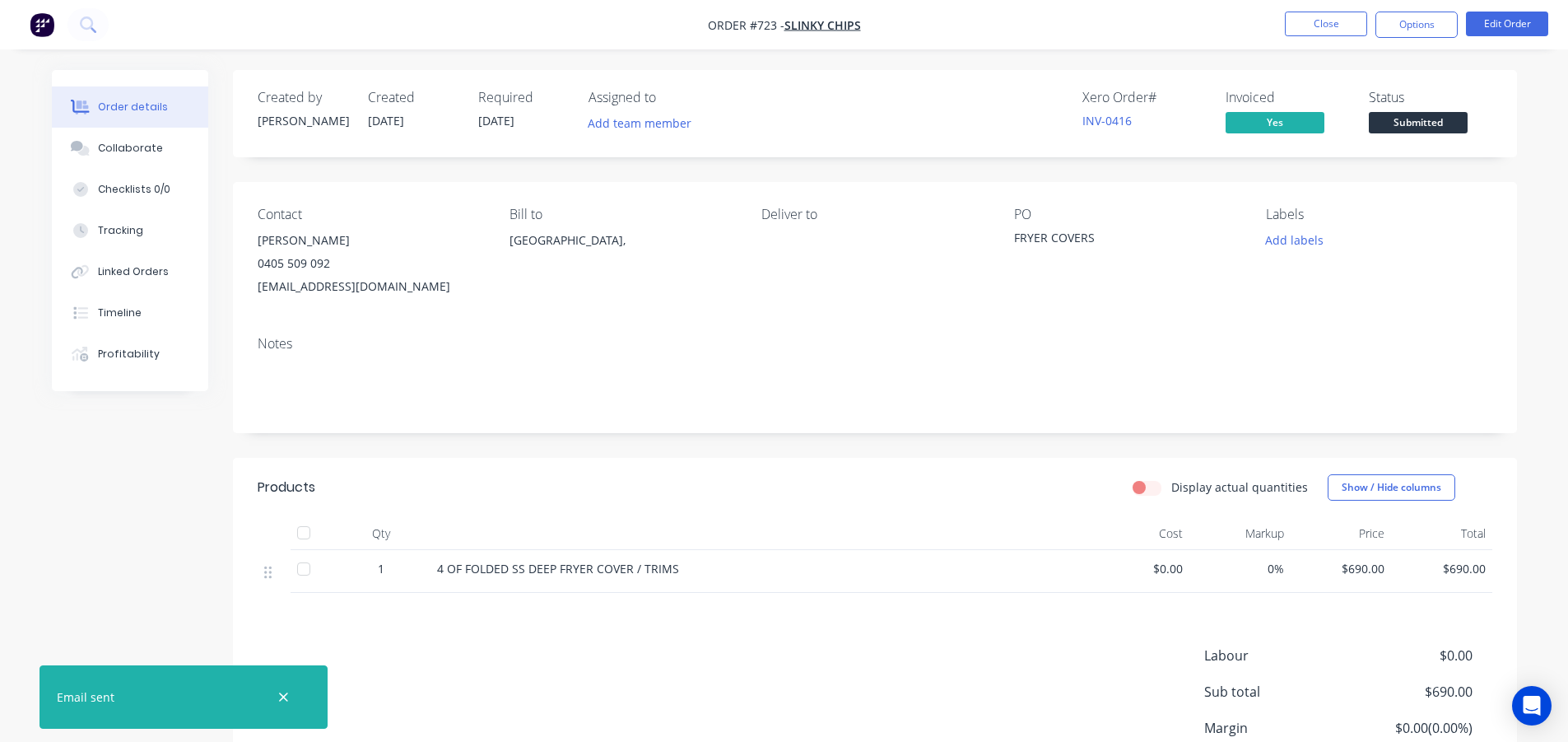
click at [1381, 112] on span "Submitted" at bounding box center [1418, 122] width 99 height 21
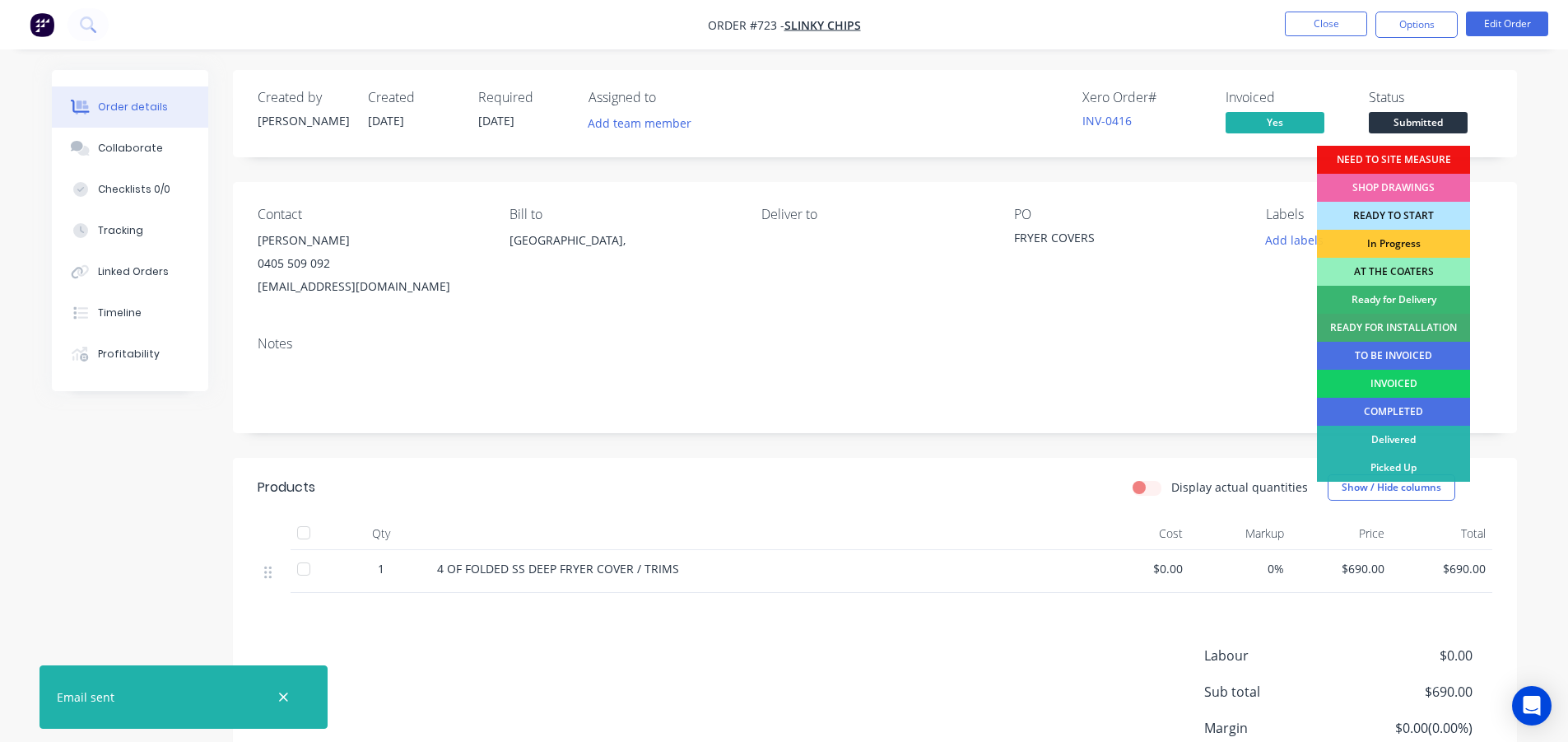
click at [1359, 380] on div "INVOICED" at bounding box center [1393, 384] width 153 height 28
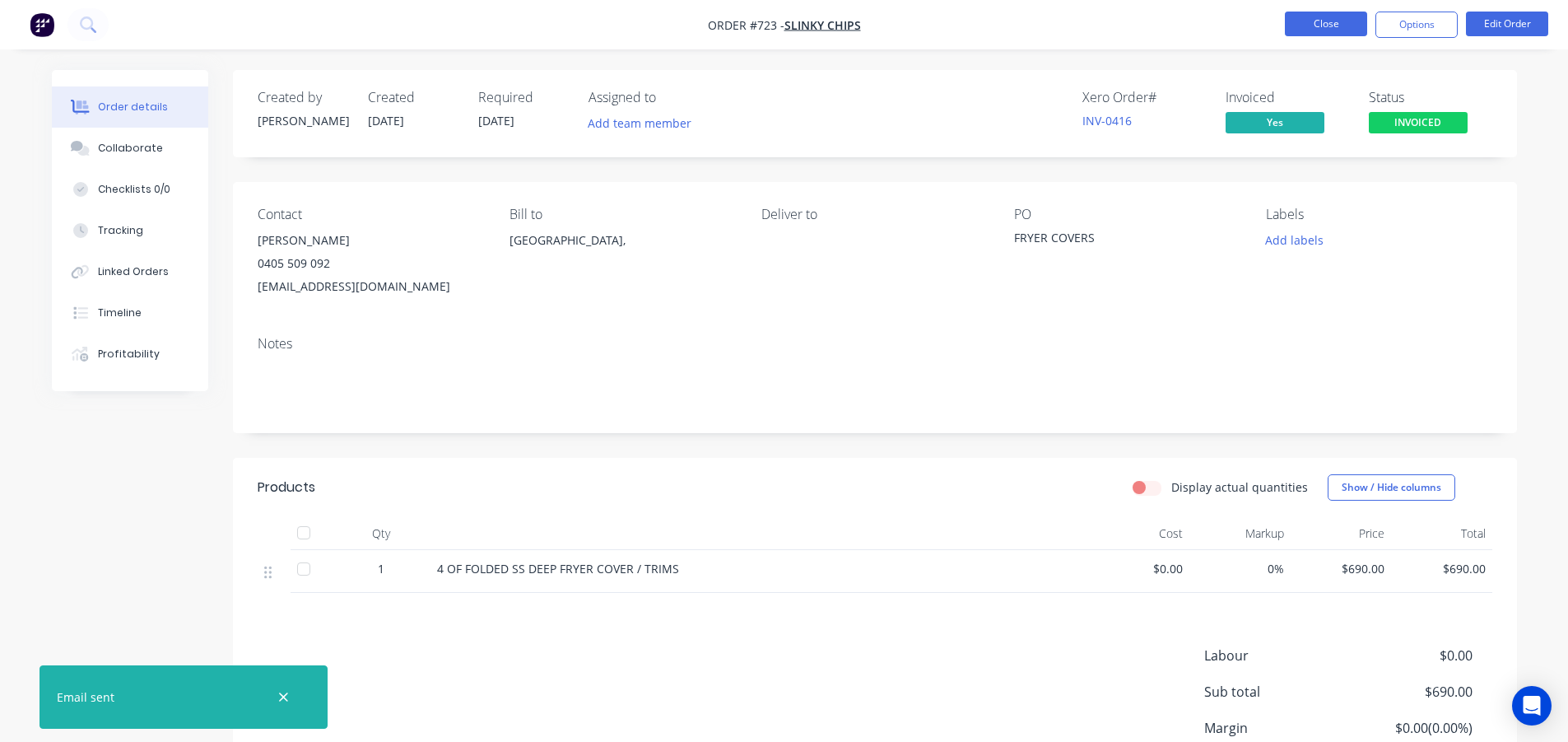
click at [1324, 34] on button "Close" at bounding box center [1326, 23] width 82 height 24
